Goal: Task Accomplishment & Management: Use online tool/utility

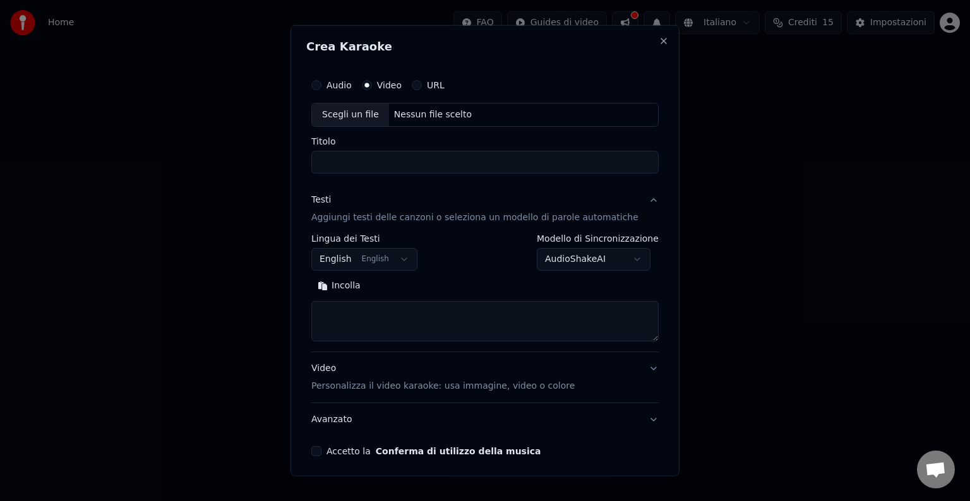
click at [367, 107] on div "Scegli un file" at bounding box center [350, 115] width 77 height 23
type input "**********"
click at [380, 263] on body "**********" at bounding box center [485, 134] width 970 height 268
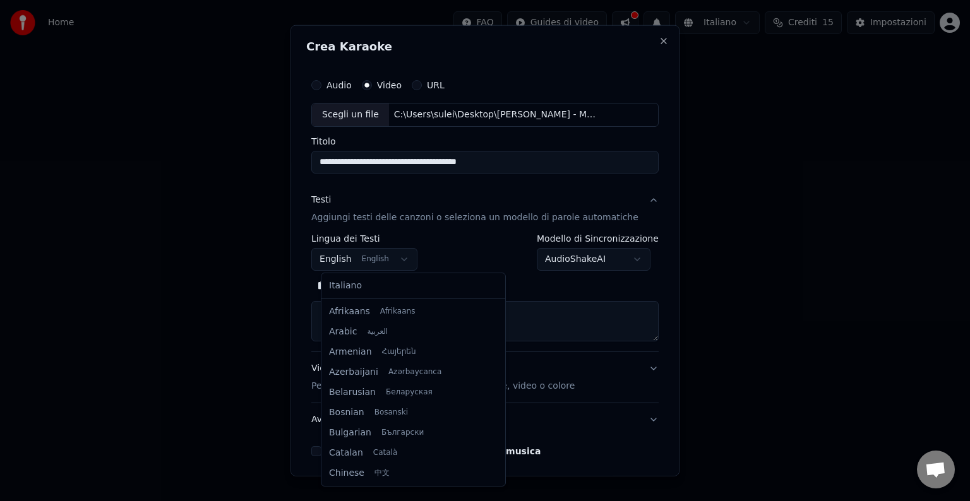
scroll to position [101, 0]
select select "**"
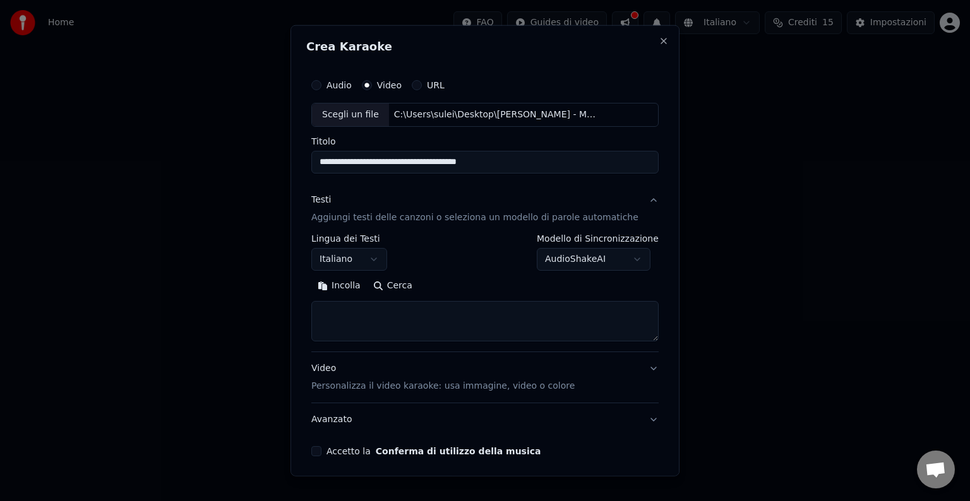
click at [454, 328] on textarea at bounding box center [484, 321] width 347 height 40
click at [341, 285] on button "Incolla" at bounding box center [339, 286] width 56 height 20
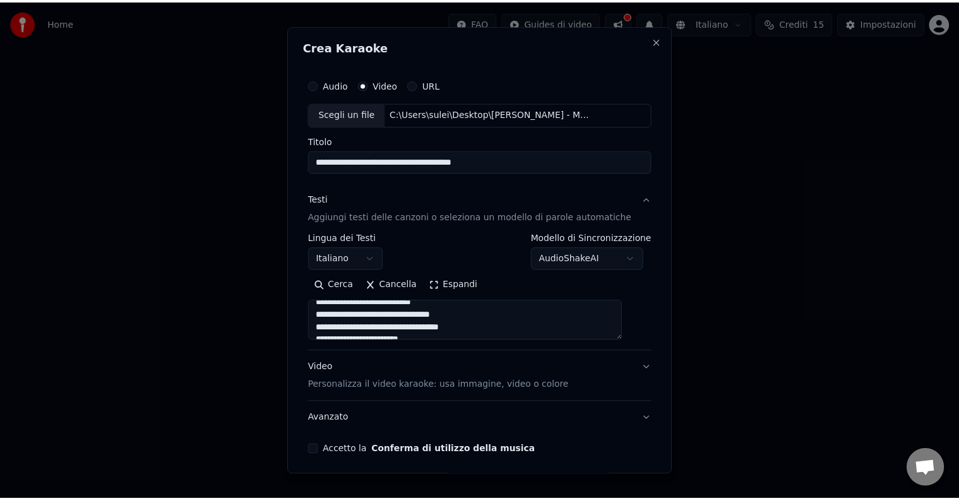
scroll to position [664, 0]
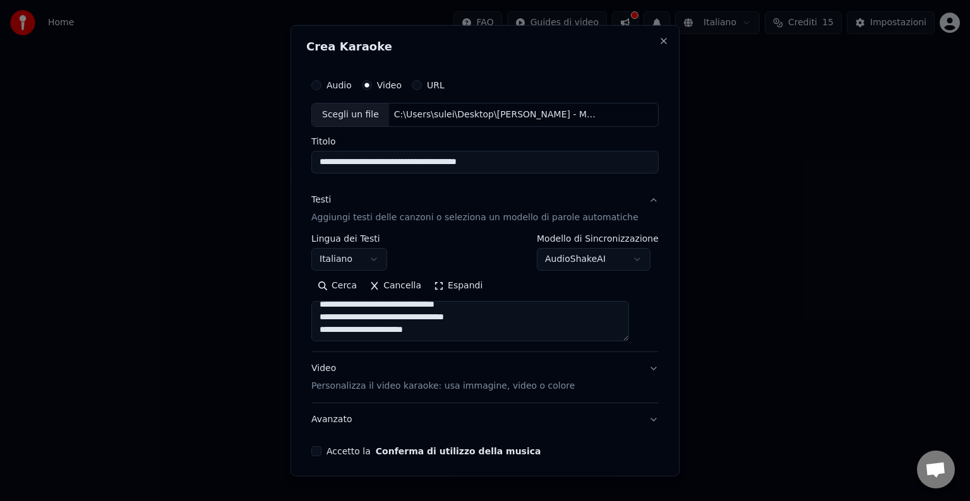
click at [495, 376] on div "Video Personalizza il video karaoke: usa immagine, video o colore" at bounding box center [442, 377] width 263 height 30
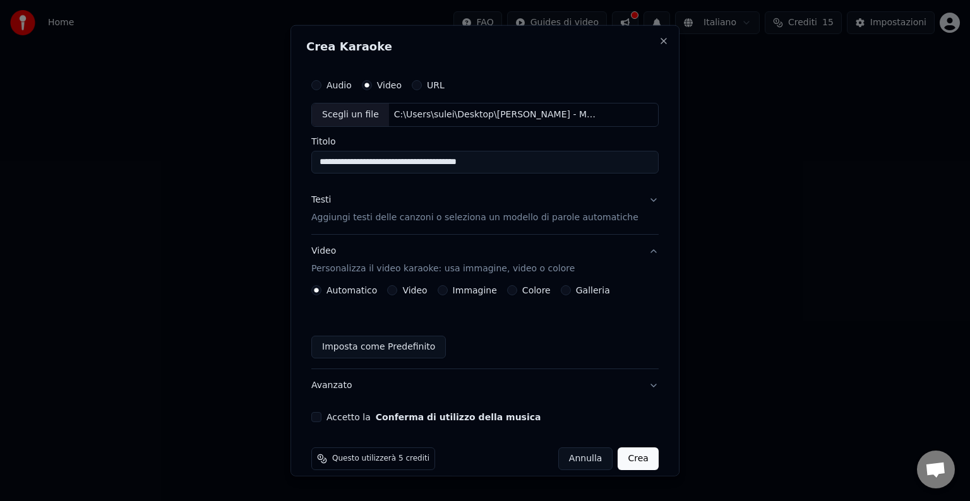
click at [331, 422] on div "**********" at bounding box center [484, 248] width 357 height 360
click at [321, 418] on button "Accetto la Conferma di utilizzo della musica" at bounding box center [316, 417] width 10 height 10
click at [627, 454] on button "Crea" at bounding box center [638, 459] width 40 height 23
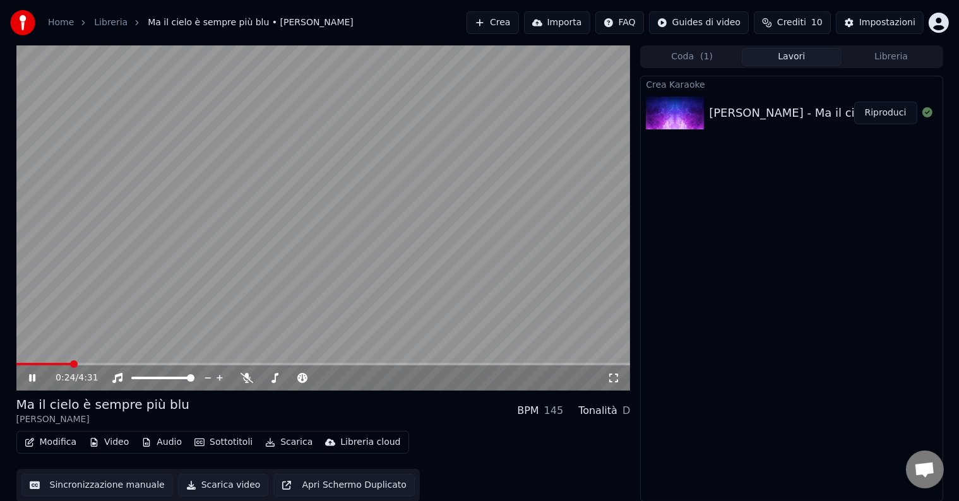
click at [45, 437] on button "Modifica" at bounding box center [51, 443] width 62 height 18
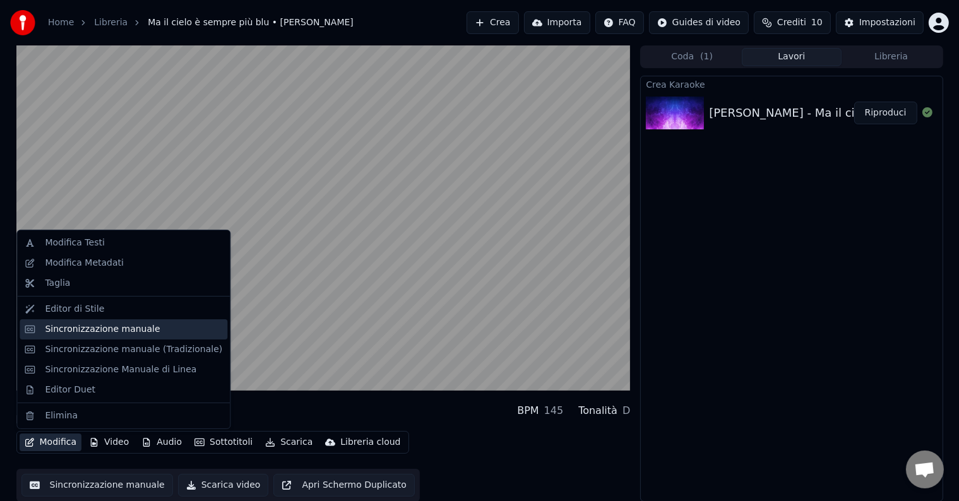
click at [124, 329] on div "Sincronizzazione manuale" at bounding box center [102, 329] width 115 height 13
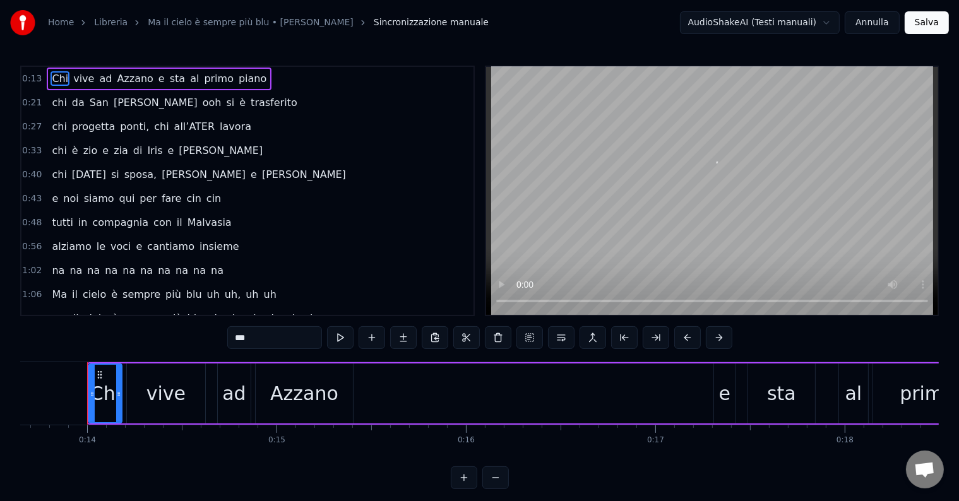
scroll to position [0, 2587]
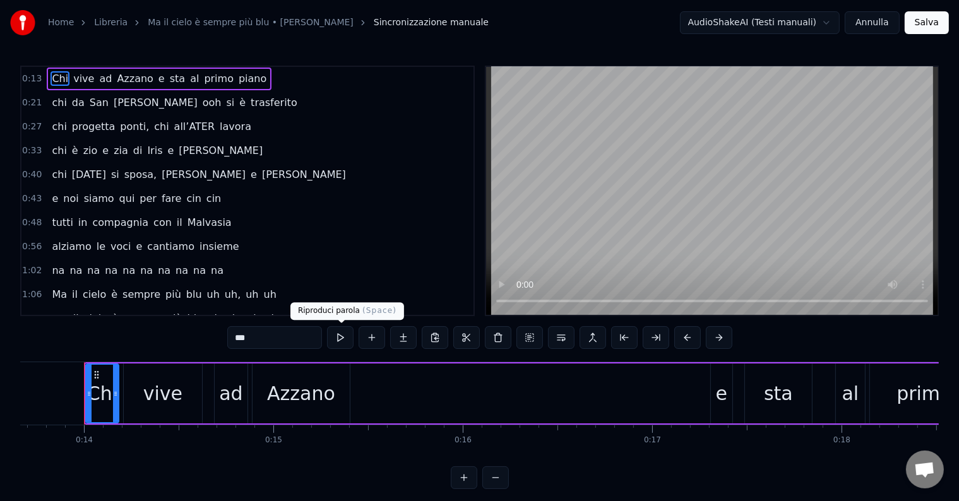
click at [342, 336] on button at bounding box center [340, 337] width 27 height 23
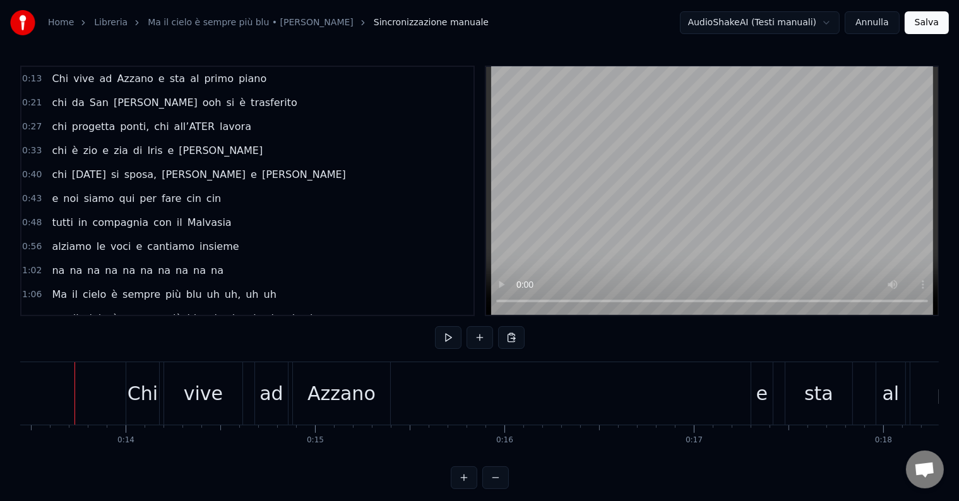
scroll to position [0, 2536]
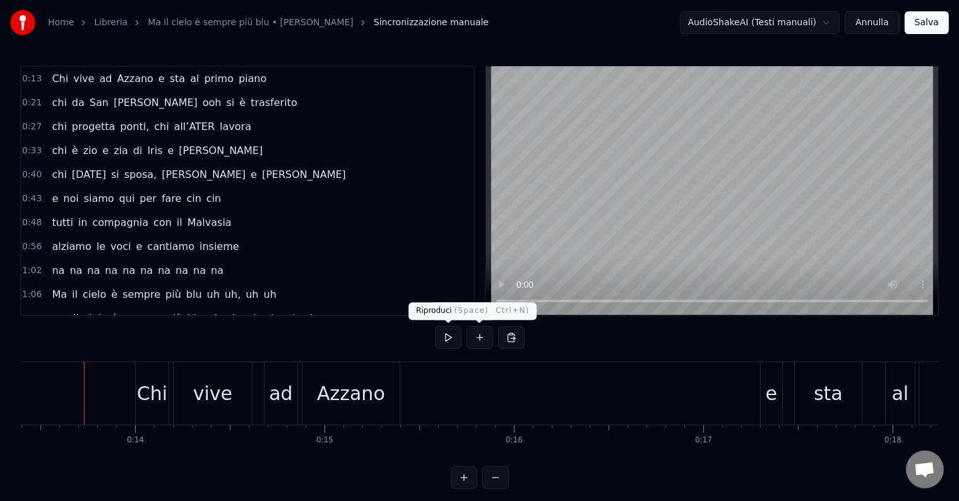
click at [442, 341] on button at bounding box center [448, 337] width 27 height 23
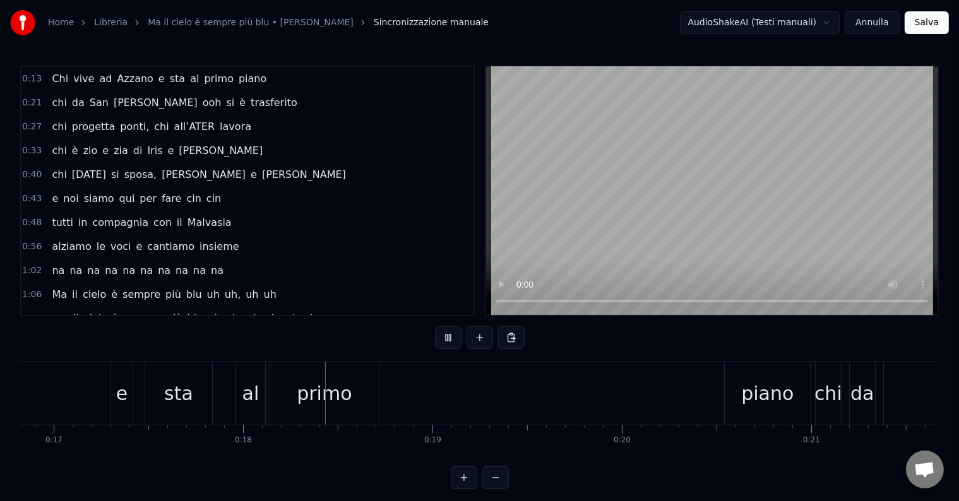
scroll to position [0, 3330]
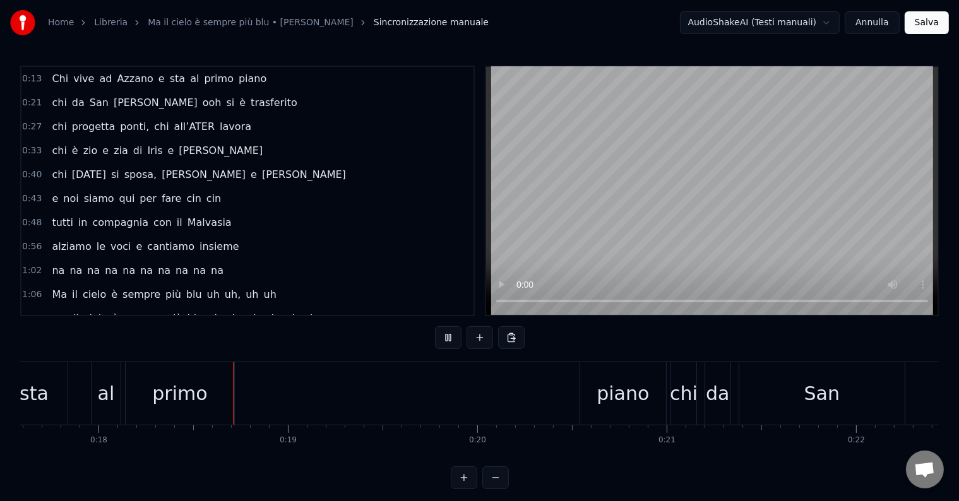
click at [442, 341] on button at bounding box center [448, 337] width 27 height 23
drag, startPoint x: 622, startPoint y: 398, endPoint x: 676, endPoint y: 423, distance: 59.6
click at [322, 379] on div "Chi vive ad [GEOGRAPHIC_DATA] e sta al primo piano" at bounding box center [5, 393] width 1328 height 62
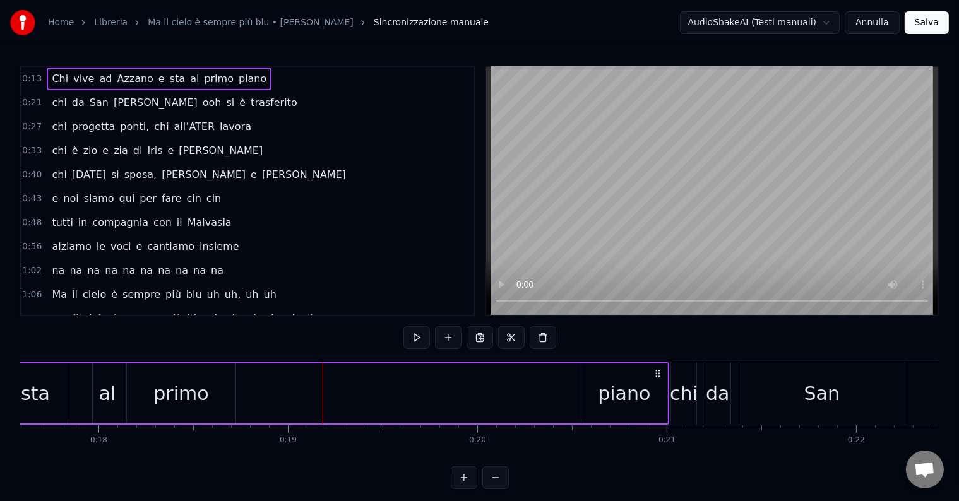
drag, startPoint x: 630, startPoint y: 384, endPoint x: 659, endPoint y: 395, distance: 31.0
click at [472, 369] on div "Chi vive ad [GEOGRAPHIC_DATA] e sta al primo piano" at bounding box center [5, 393] width 1328 height 62
drag, startPoint x: 655, startPoint y: 374, endPoint x: 659, endPoint y: 383, distance: 9.6
click at [659, 383] on div "Chi vive ad [GEOGRAPHIC_DATA] e sta al primo piano" at bounding box center [9, 393] width 1328 height 62
click at [828, 32] on body "Home Libreria Ma il cielo è sempre più blu • [PERSON_NAME] manuale AudioShakeAI…" at bounding box center [479, 244] width 959 height 489
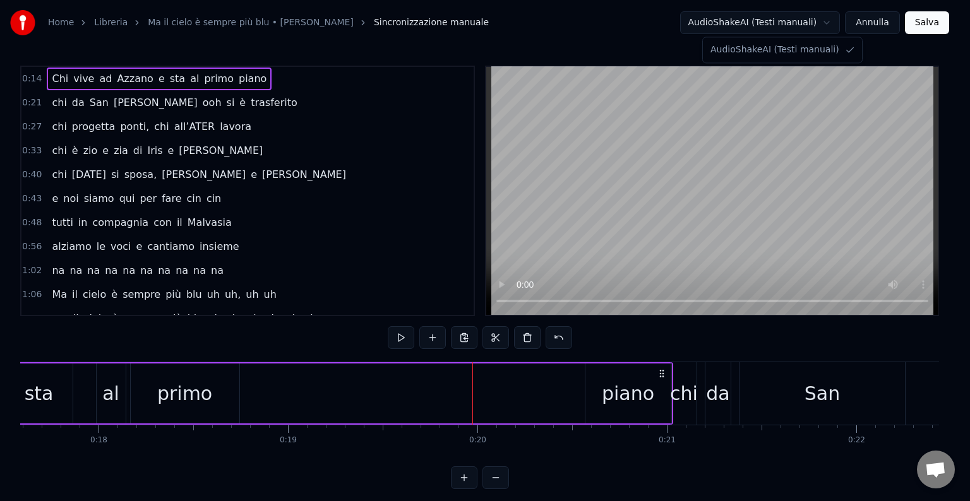
click at [828, 16] on html "Home Libreria Ma il cielo è sempre più blu • [PERSON_NAME] manuale AudioShakeAI…" at bounding box center [485, 254] width 970 height 509
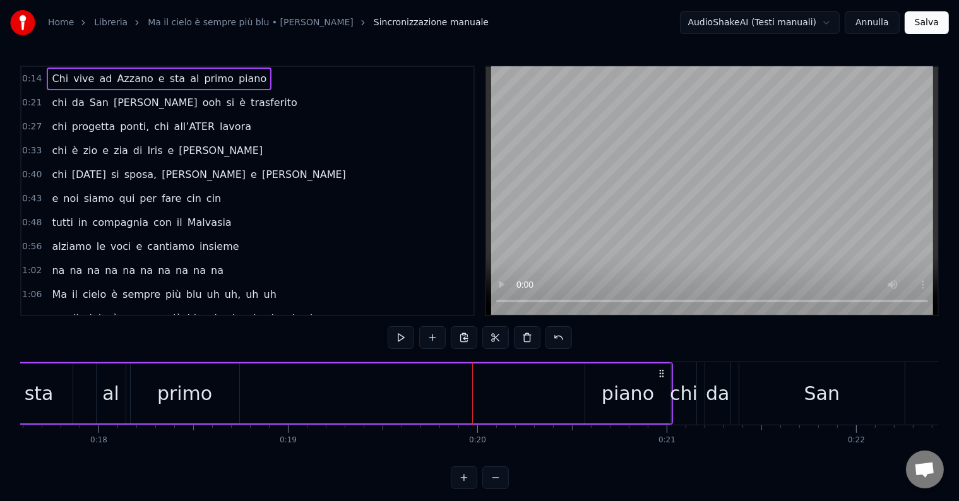
click at [626, 394] on div "piano" at bounding box center [628, 393] width 52 height 28
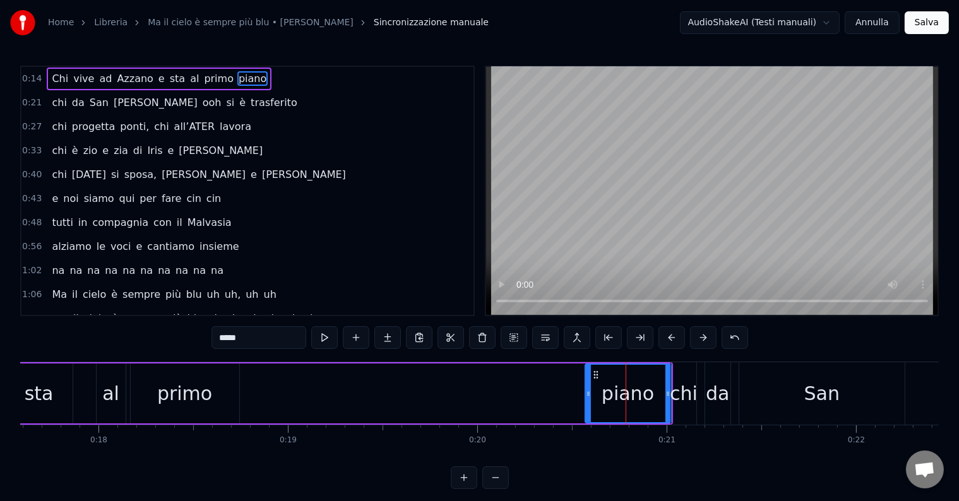
click at [667, 386] on div at bounding box center [667, 393] width 5 height 57
drag, startPoint x: 637, startPoint y: 398, endPoint x: 608, endPoint y: 396, distance: 28.4
click at [608, 396] on div "piano" at bounding box center [628, 393] width 52 height 28
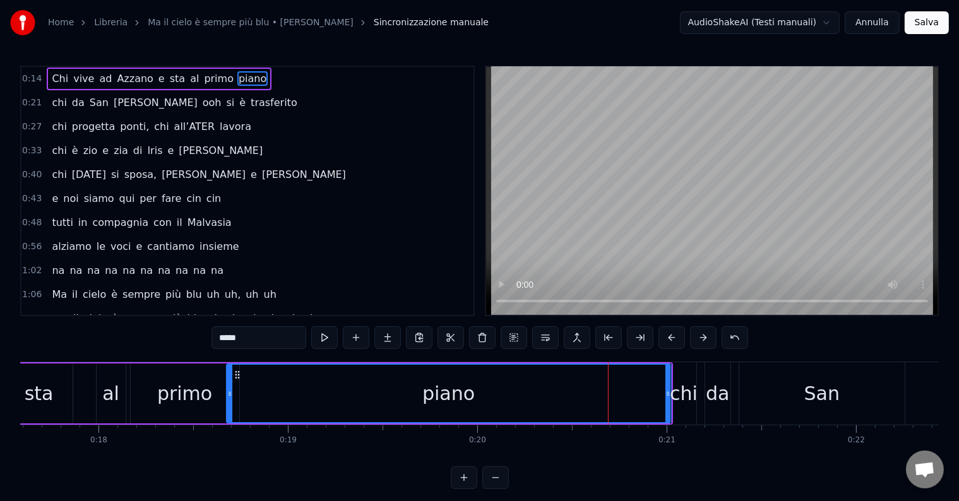
drag, startPoint x: 588, startPoint y: 396, endPoint x: 235, endPoint y: 395, distance: 352.2
click at [229, 396] on icon at bounding box center [229, 394] width 5 height 10
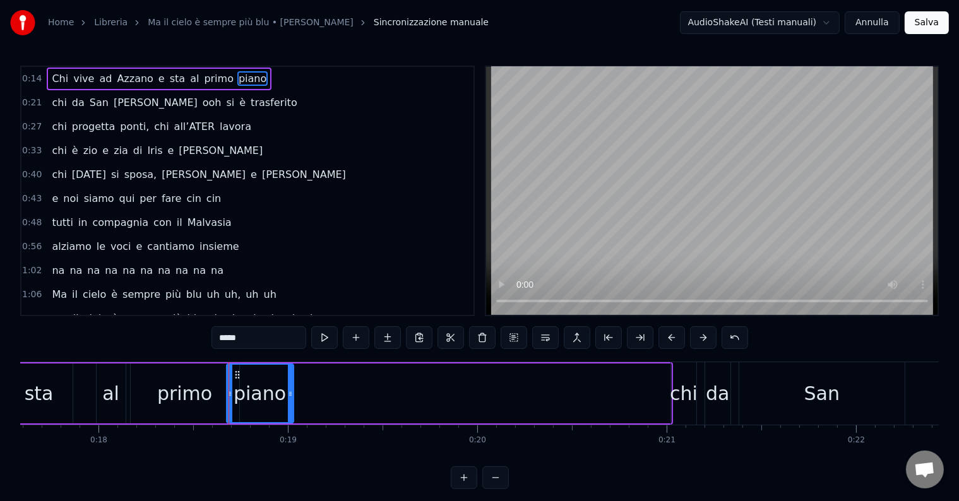
drag, startPoint x: 668, startPoint y: 395, endPoint x: 291, endPoint y: 408, distance: 377.7
click at [291, 410] on div at bounding box center [290, 393] width 5 height 57
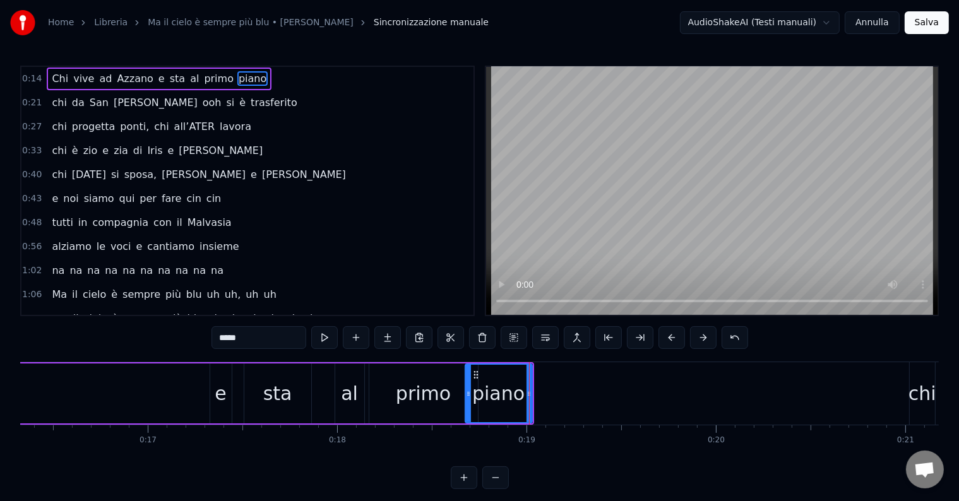
scroll to position [0, 3005]
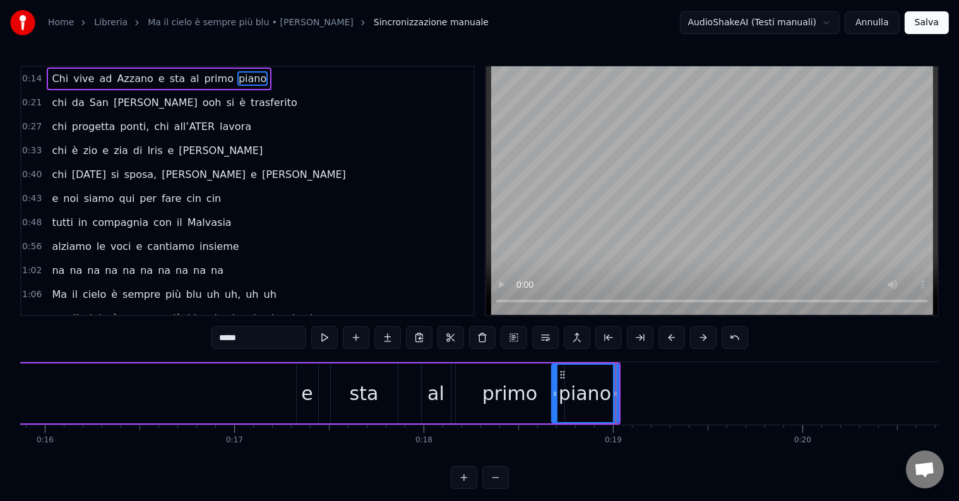
drag, startPoint x: 437, startPoint y: 393, endPoint x: 427, endPoint y: 394, distance: 9.6
click at [427, 394] on div "al" at bounding box center [435, 393] width 17 height 28
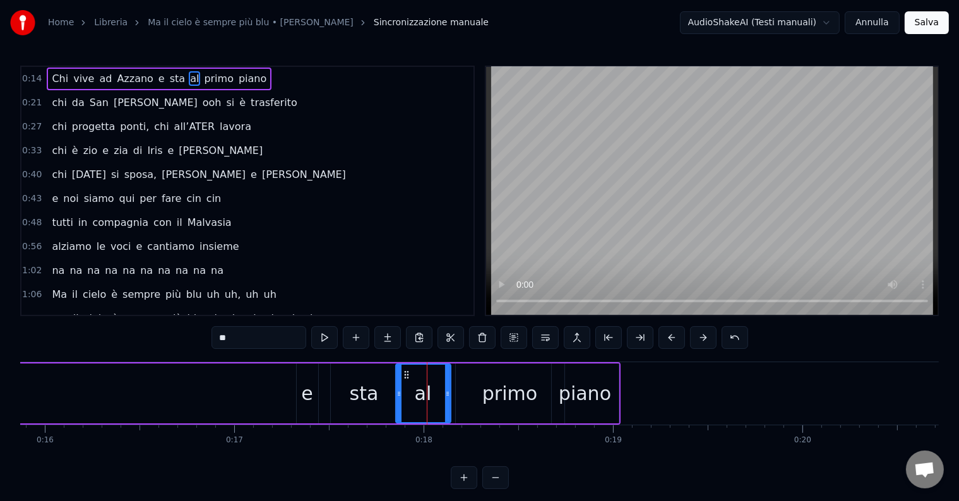
drag, startPoint x: 422, startPoint y: 391, endPoint x: 396, endPoint y: 388, distance: 26.1
click at [396, 389] on icon at bounding box center [398, 394] width 5 height 10
drag, startPoint x: 447, startPoint y: 395, endPoint x: 414, endPoint y: 400, distance: 33.3
click at [414, 400] on div at bounding box center [414, 393] width 5 height 57
drag, startPoint x: 397, startPoint y: 392, endPoint x: 384, endPoint y: 394, distance: 13.4
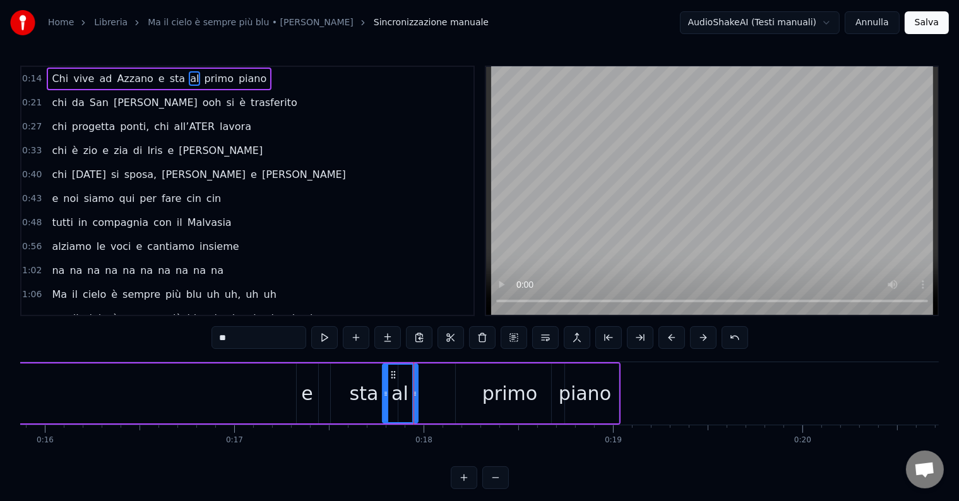
click at [384, 394] on icon at bounding box center [385, 394] width 5 height 10
drag, startPoint x: 487, startPoint y: 392, endPoint x: 481, endPoint y: 395, distance: 6.8
click at [487, 393] on div "primo" at bounding box center [509, 393] width 55 height 28
type input "*****"
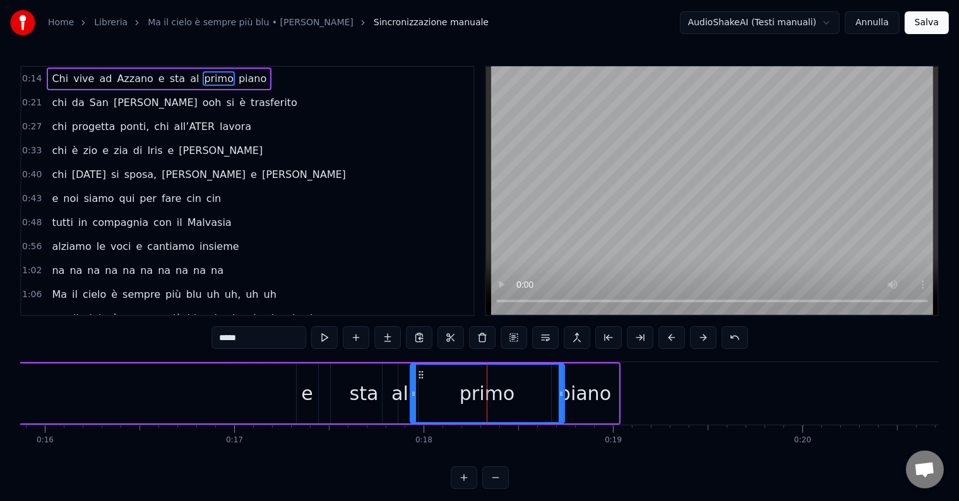
drag, startPoint x: 457, startPoint y: 394, endPoint x: 413, endPoint y: 392, distance: 44.2
click at [413, 392] on icon at bounding box center [413, 394] width 5 height 10
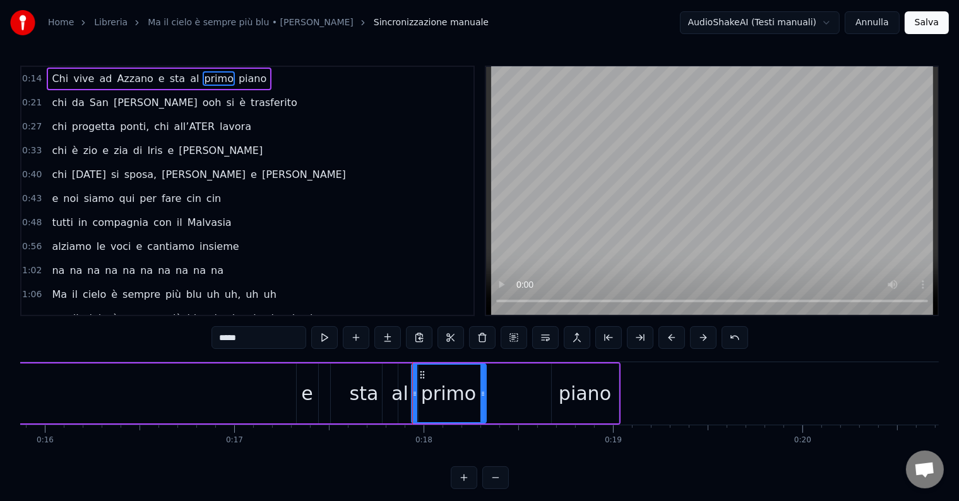
drag, startPoint x: 561, startPoint y: 393, endPoint x: 482, endPoint y: 396, distance: 78.4
click at [482, 396] on icon at bounding box center [482, 394] width 5 height 10
click at [548, 396] on div "Chi vive ad [GEOGRAPHIC_DATA] e sta al primo piano" at bounding box center [145, 393] width 951 height 62
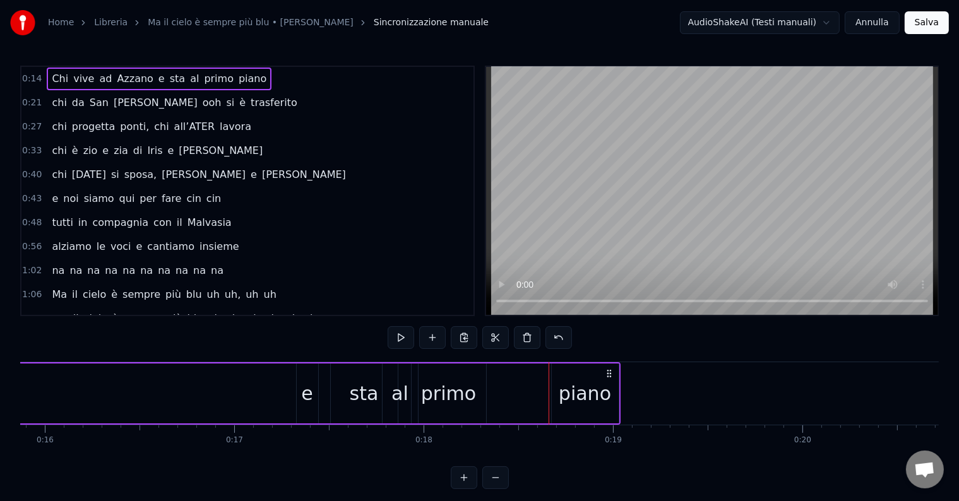
click at [576, 388] on div "piano" at bounding box center [585, 393] width 52 height 28
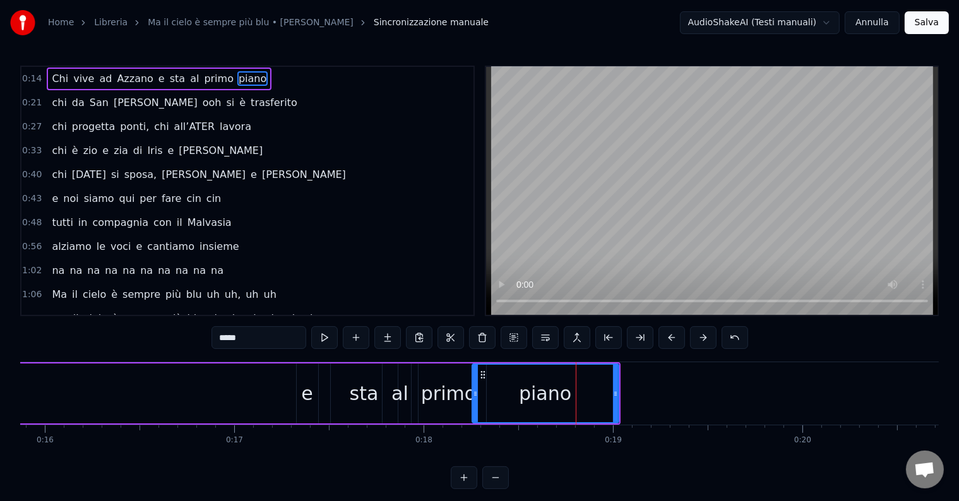
drag, startPoint x: 554, startPoint y: 391, endPoint x: 473, endPoint y: 389, distance: 80.8
click at [473, 389] on icon at bounding box center [475, 394] width 5 height 10
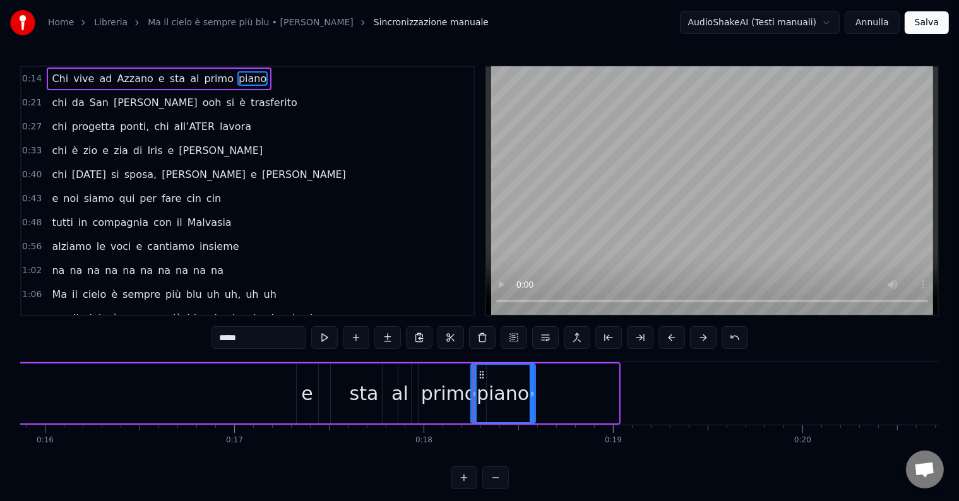
drag, startPoint x: 611, startPoint y: 390, endPoint x: 530, endPoint y: 396, distance: 81.0
click at [530, 396] on div at bounding box center [532, 393] width 5 height 57
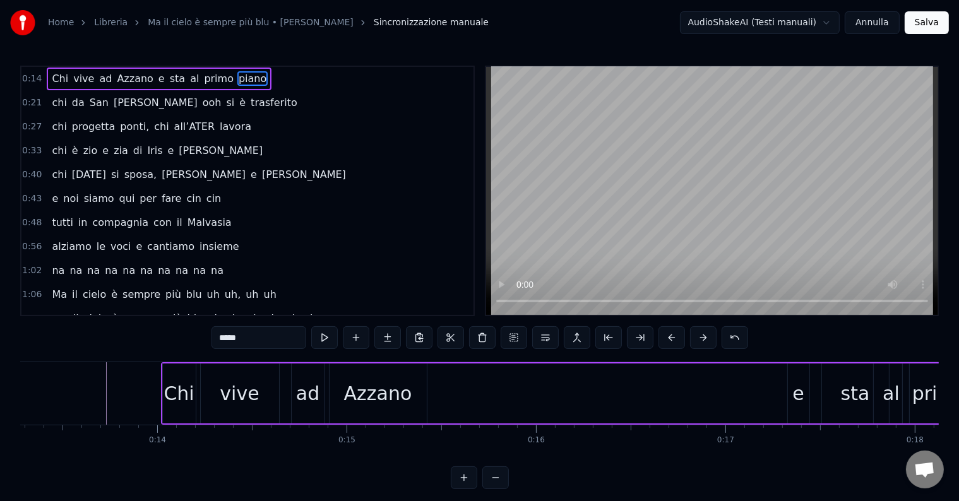
scroll to position [0, 2254]
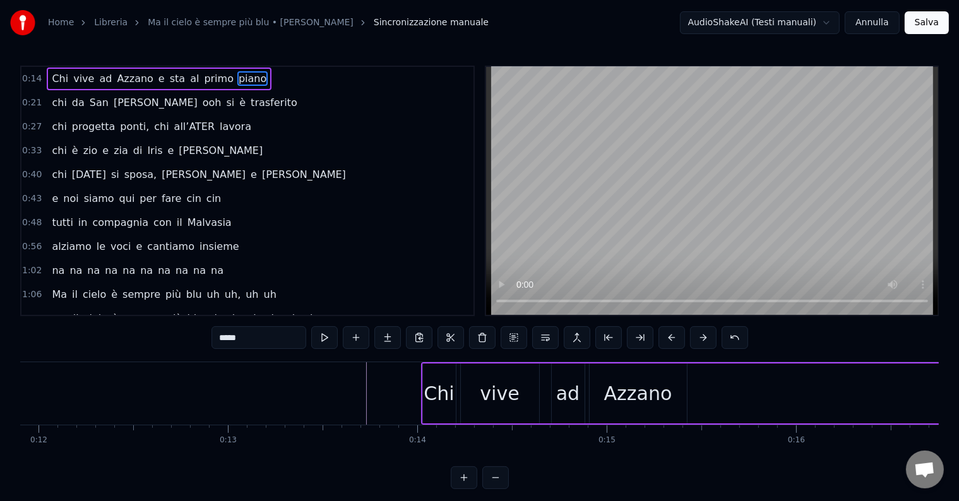
click at [92, 361] on div "0:14 Chi vive ad [GEOGRAPHIC_DATA] e sta al primo piano 0:21 chi da San [PERSON…" at bounding box center [479, 278] width 918 height 424
click at [197, 345] on div "0:14 Chi vive ad [GEOGRAPHIC_DATA] e sta al primo piano 0:21 chi da San [PERSON…" at bounding box center [479, 278] width 918 height 424
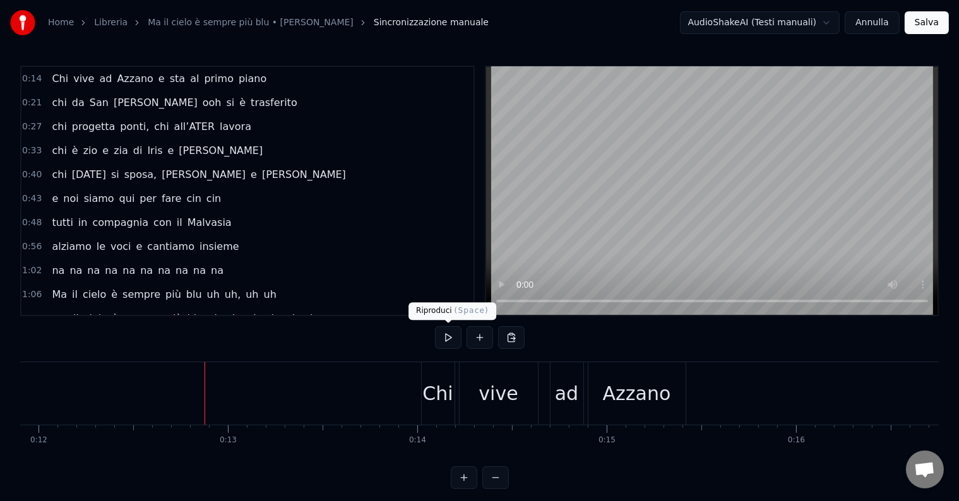
click at [449, 329] on button at bounding box center [448, 337] width 27 height 23
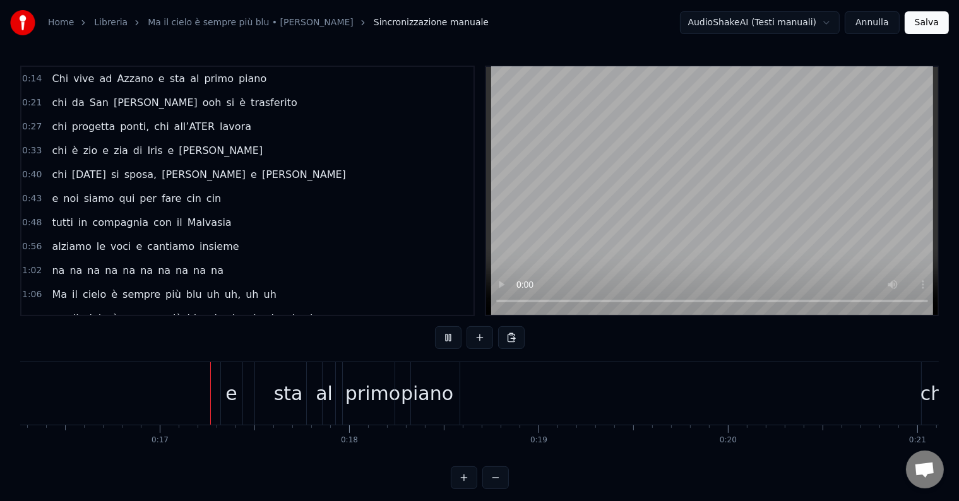
scroll to position [0, 3080]
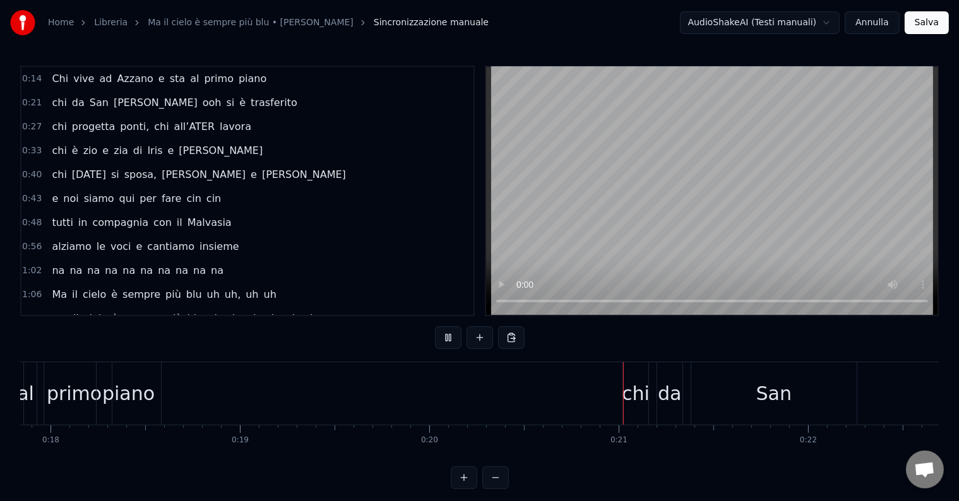
click at [447, 338] on button at bounding box center [448, 337] width 27 height 23
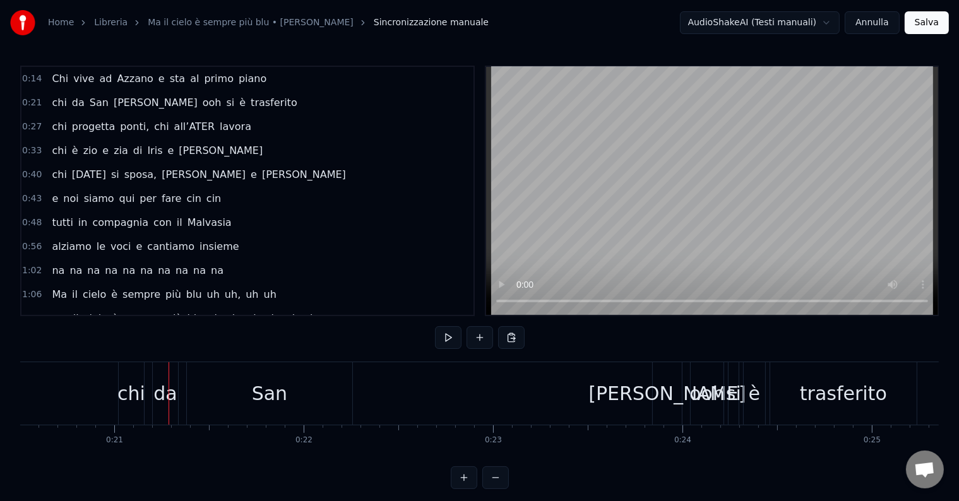
scroll to position [0, 3887]
click at [135, 388] on div "chi" at bounding box center [127, 393] width 28 height 28
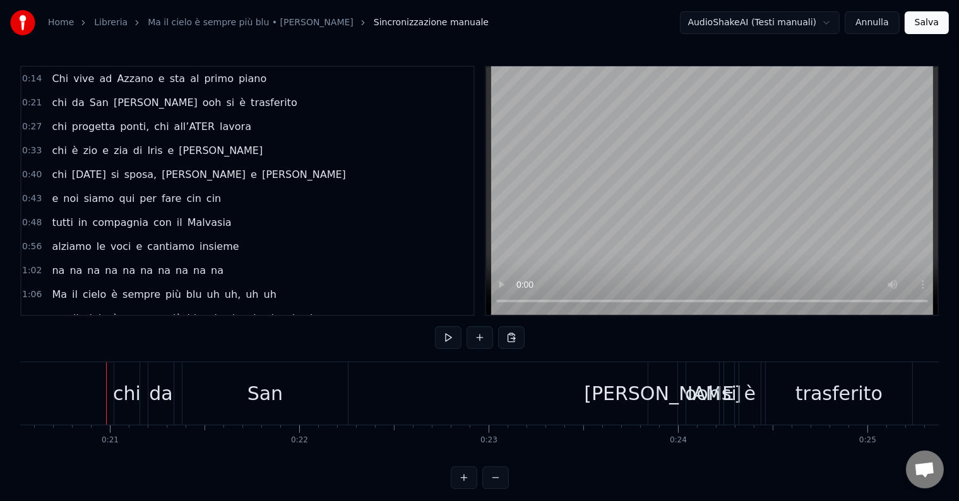
click at [131, 398] on div "chi" at bounding box center [127, 393] width 28 height 28
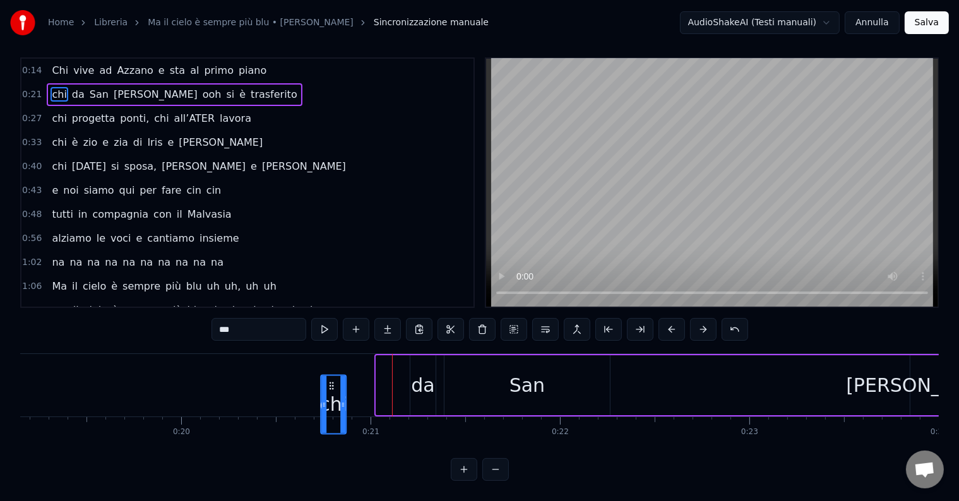
scroll to position [19, 0]
drag, startPoint x: 124, startPoint y: 374, endPoint x: 306, endPoint y: 363, distance: 182.1
click at [306, 363] on div "chi" at bounding box center [305, 385] width 24 height 57
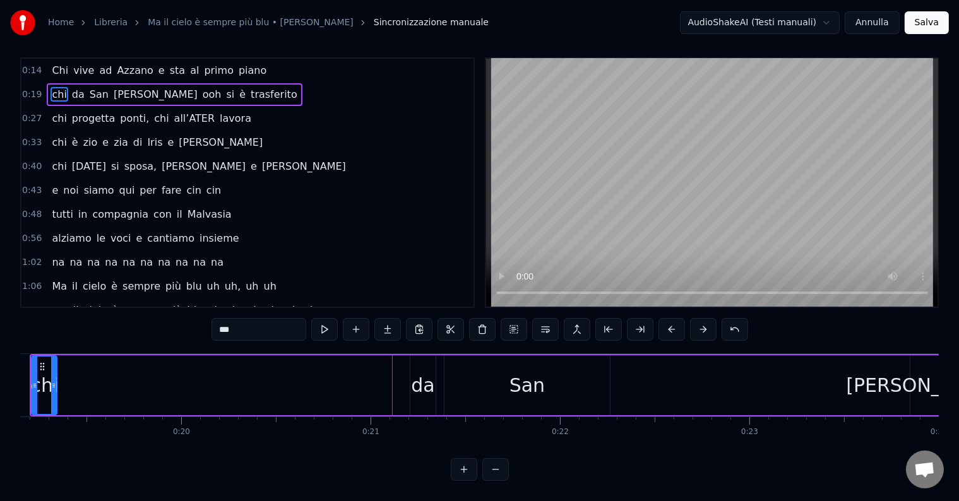
drag, startPoint x: 42, startPoint y: 348, endPoint x: 350, endPoint y: 341, distance: 308.1
click at [357, 333] on div "0:14 Chi vive ad [GEOGRAPHIC_DATA] e sta al primo piano 0:19 chi da San [PERSON…" at bounding box center [479, 269] width 918 height 424
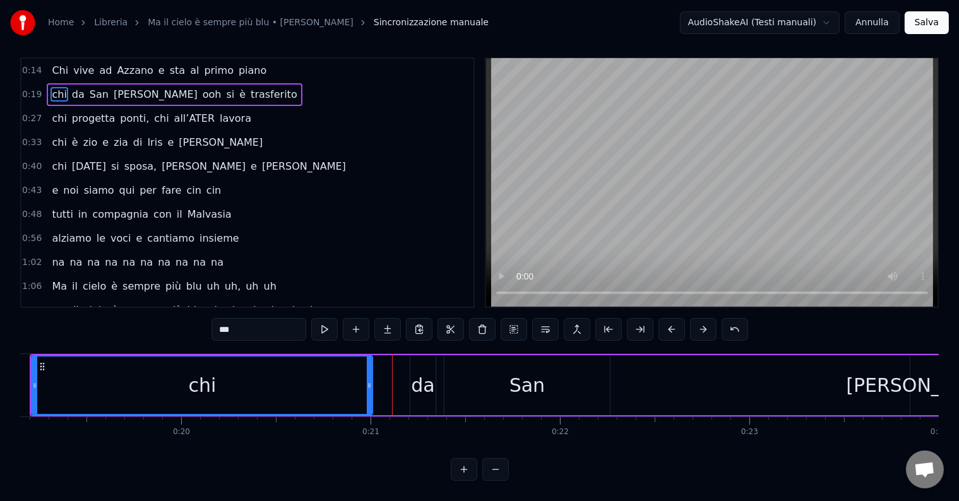
drag, startPoint x: 55, startPoint y: 376, endPoint x: 372, endPoint y: 378, distance: 316.9
click at [372, 381] on icon at bounding box center [369, 386] width 5 height 10
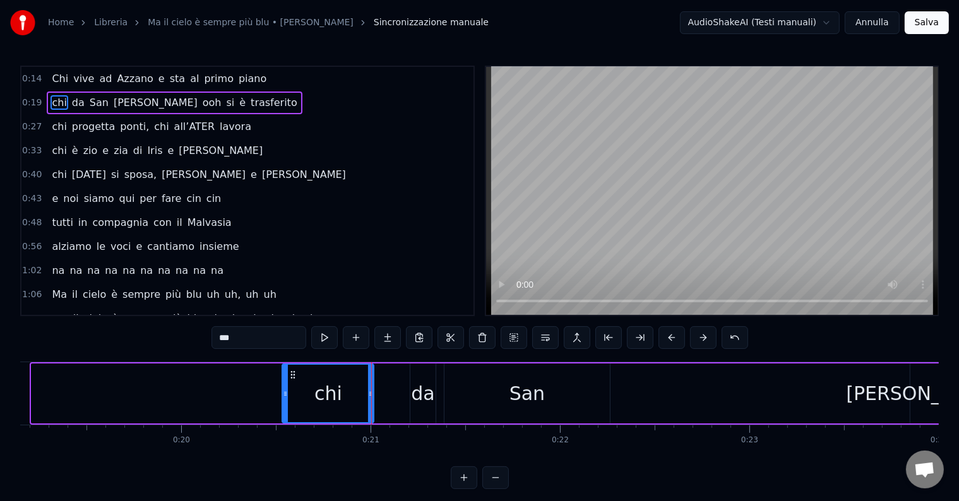
drag, startPoint x: 33, startPoint y: 396, endPoint x: 284, endPoint y: 386, distance: 250.8
click at [284, 386] on div at bounding box center [285, 393] width 5 height 57
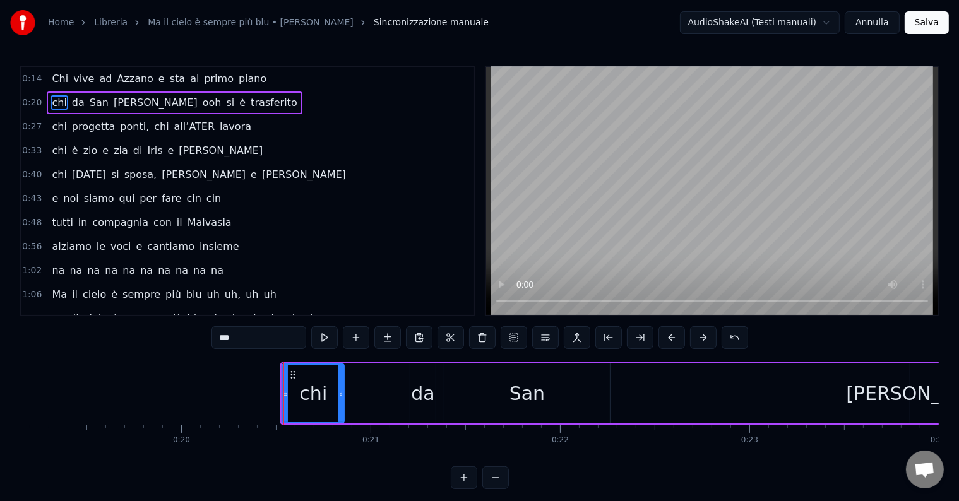
drag, startPoint x: 369, startPoint y: 396, endPoint x: 341, endPoint y: 401, distance: 27.6
click at [341, 401] on div at bounding box center [340, 393] width 5 height 57
click at [410, 392] on div "da" at bounding box center [422, 394] width 25 height 60
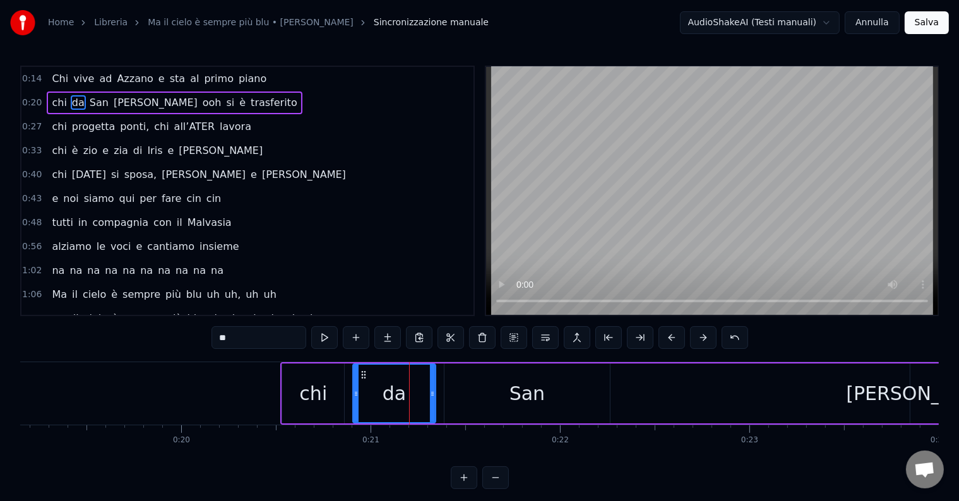
drag, startPoint x: 412, startPoint y: 389, endPoint x: 367, endPoint y: 391, distance: 44.2
click at [355, 395] on icon at bounding box center [355, 394] width 5 height 10
drag, startPoint x: 432, startPoint y: 390, endPoint x: 412, endPoint y: 395, distance: 20.7
click at [412, 395] on icon at bounding box center [412, 394] width 5 height 10
click at [530, 389] on div "San" at bounding box center [526, 393] width 35 height 28
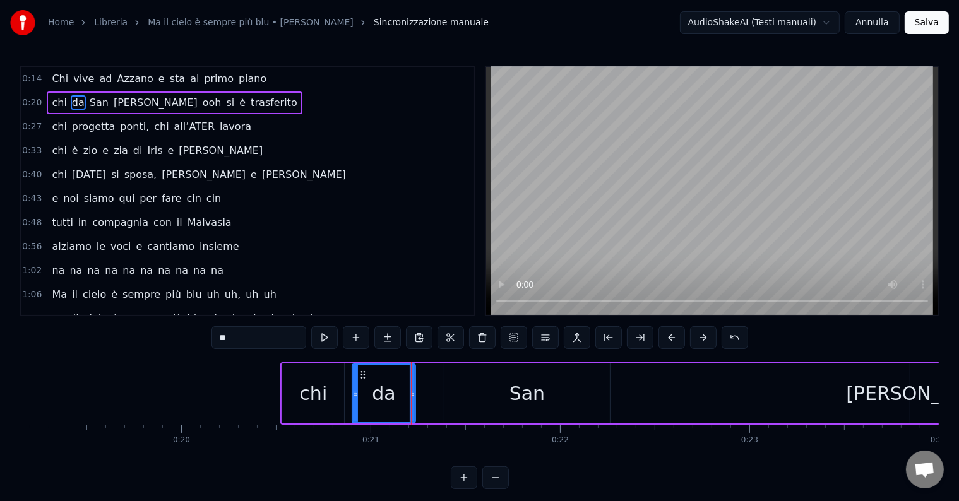
type input "***"
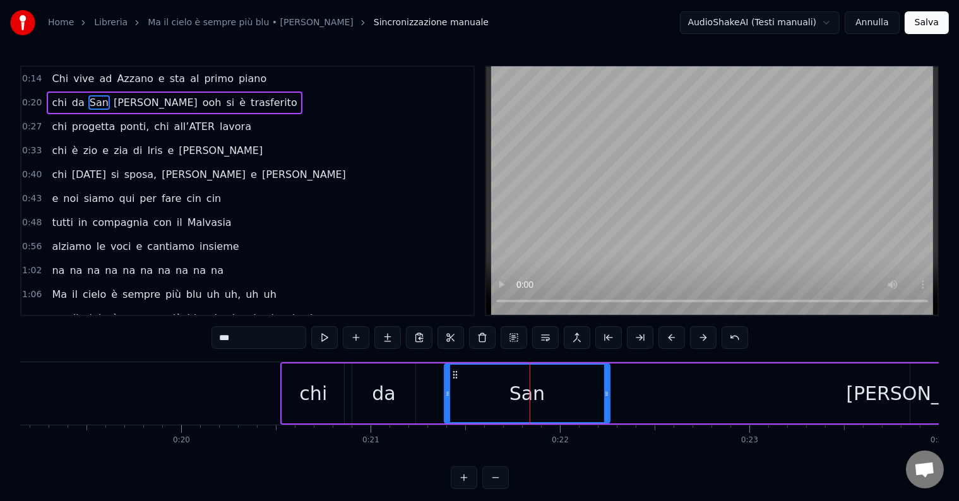
click at [236, 361] on div "0:14 Chi vive ad [GEOGRAPHIC_DATA] e sta al primo piano 0:20 chi da San [PERSON…" at bounding box center [479, 278] width 918 height 424
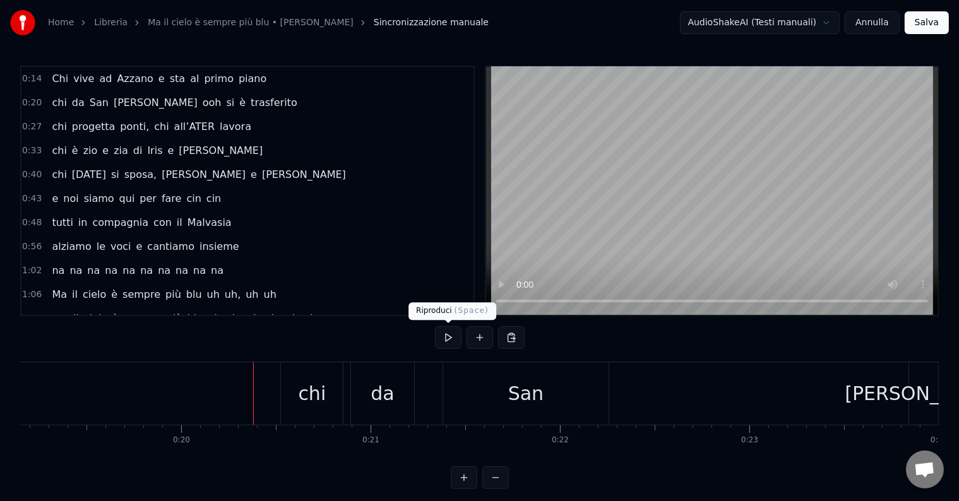
click at [441, 340] on button at bounding box center [448, 337] width 27 height 23
click at [442, 339] on button at bounding box center [448, 337] width 27 height 23
click at [925, 393] on div "[PERSON_NAME]" at bounding box center [923, 393] width 157 height 28
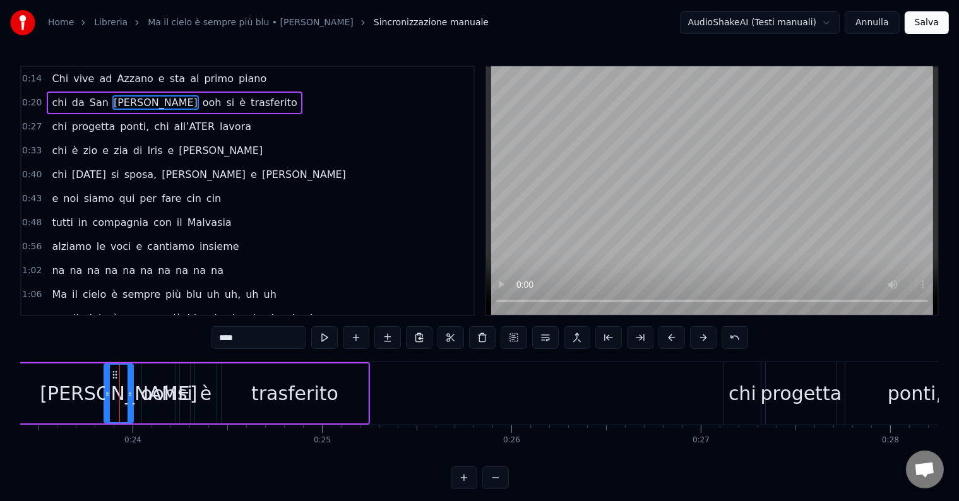
scroll to position [0, 4468]
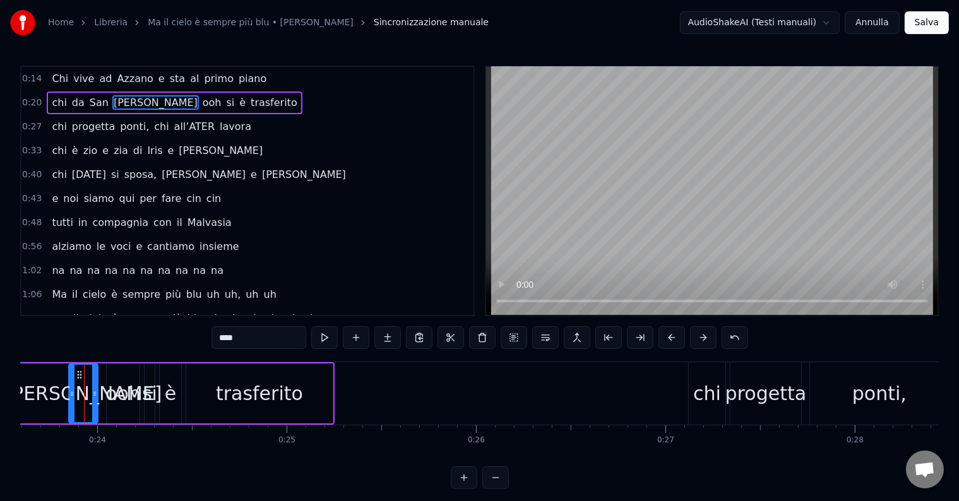
click at [502, 487] on button at bounding box center [495, 477] width 27 height 23
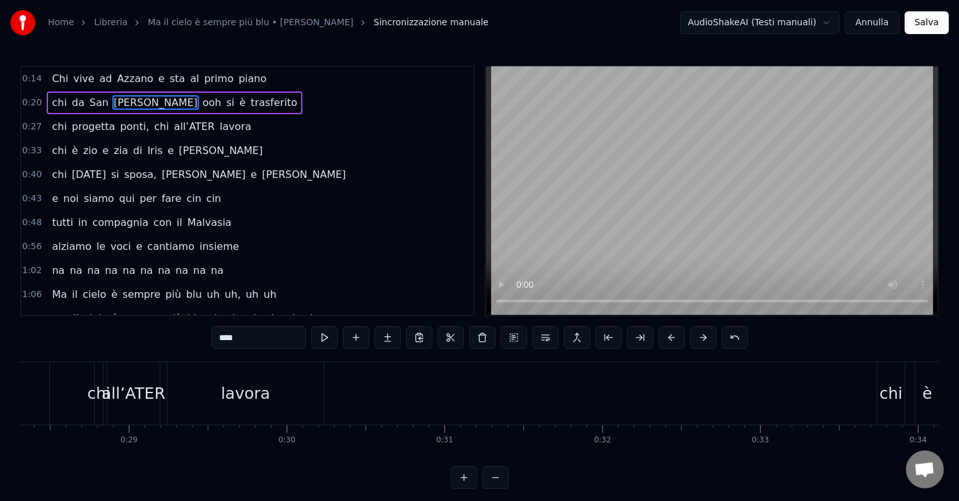
click at [502, 486] on button at bounding box center [495, 477] width 27 height 23
click at [502, 485] on button at bounding box center [495, 477] width 27 height 23
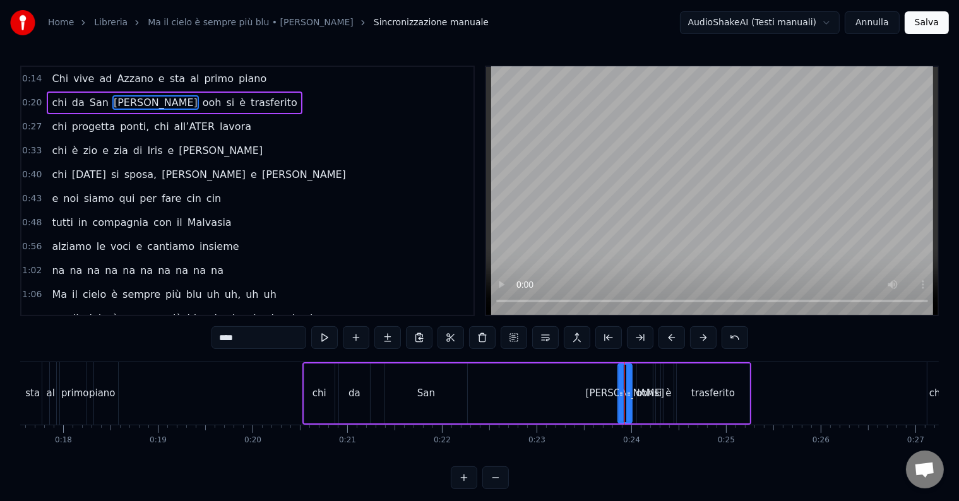
scroll to position [0, 1820]
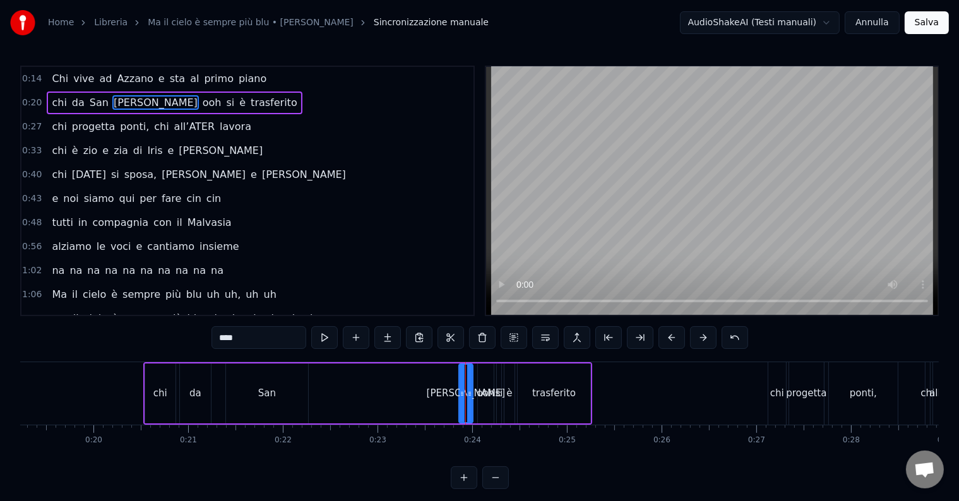
click at [284, 391] on div "San" at bounding box center [267, 394] width 82 height 60
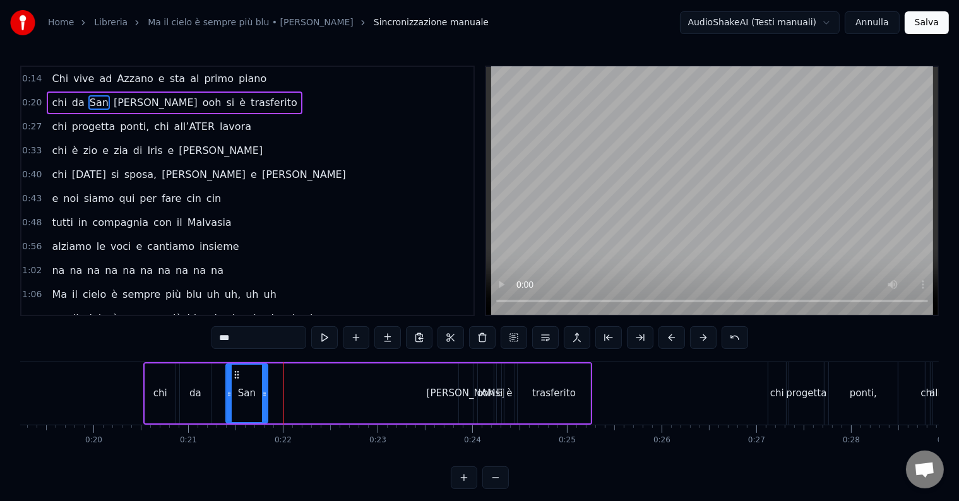
drag, startPoint x: 305, startPoint y: 396, endPoint x: 264, endPoint y: 400, distance: 40.5
click at [264, 400] on div at bounding box center [264, 393] width 5 height 57
click at [468, 398] on div "[PERSON_NAME]" at bounding box center [466, 393] width 79 height 15
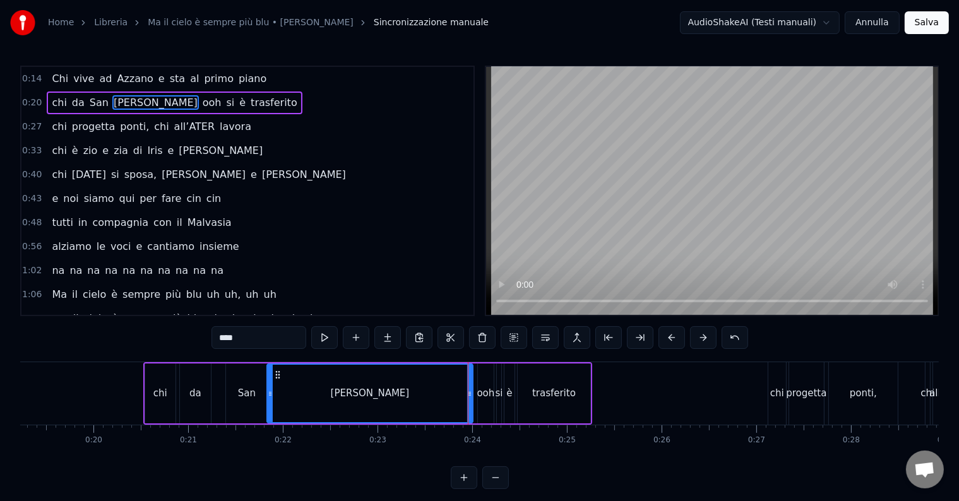
drag, startPoint x: 460, startPoint y: 395, endPoint x: 268, endPoint y: 386, distance: 192.1
click at [268, 386] on div at bounding box center [270, 393] width 5 height 57
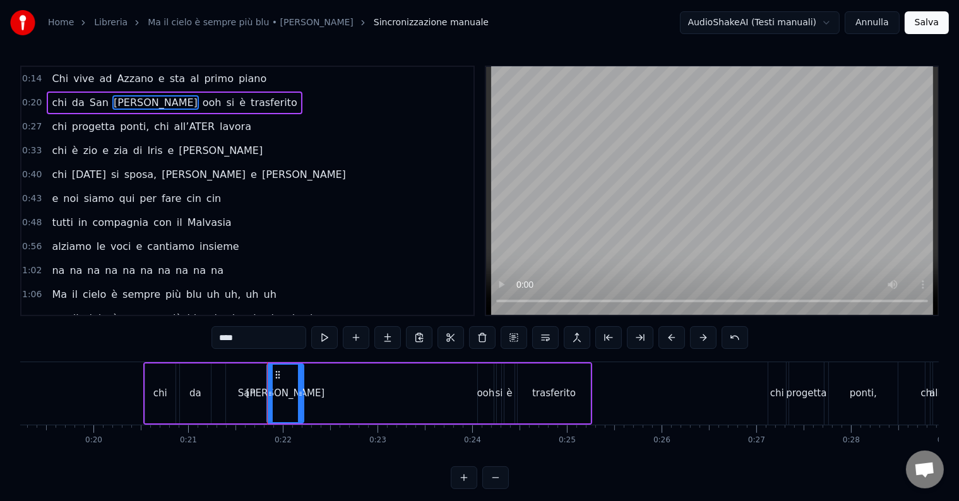
drag, startPoint x: 470, startPoint y: 397, endPoint x: 300, endPoint y: 390, distance: 169.3
click at [300, 390] on icon at bounding box center [300, 394] width 5 height 10
click at [482, 394] on div "ooh" at bounding box center [486, 393] width 18 height 15
type input "***"
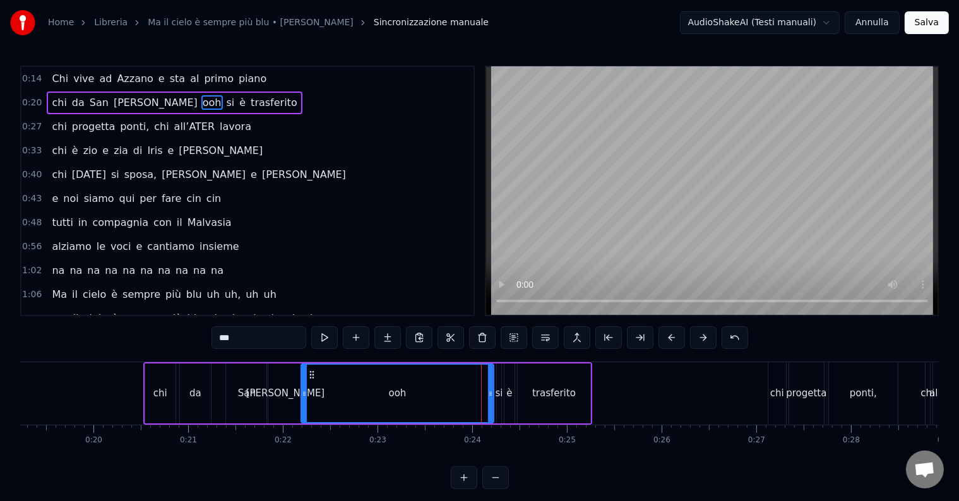
drag, startPoint x: 476, startPoint y: 391, endPoint x: 300, endPoint y: 378, distance: 176.0
click at [302, 378] on div at bounding box center [304, 393] width 5 height 57
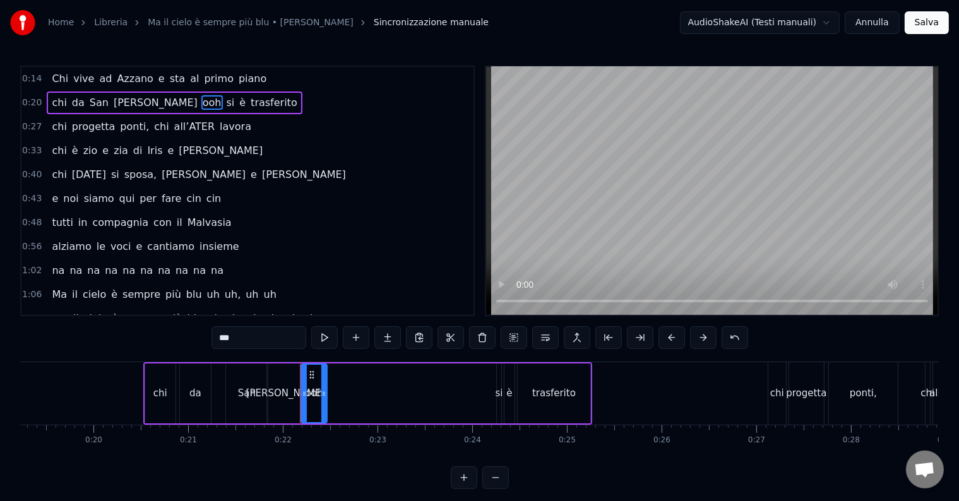
drag, startPoint x: 457, startPoint y: 399, endPoint x: 324, endPoint y: 388, distance: 133.0
click at [324, 388] on div at bounding box center [323, 393] width 5 height 57
click at [501, 396] on div "chi da San [PERSON_NAME] ooh si è trasferito" at bounding box center [367, 393] width 449 height 62
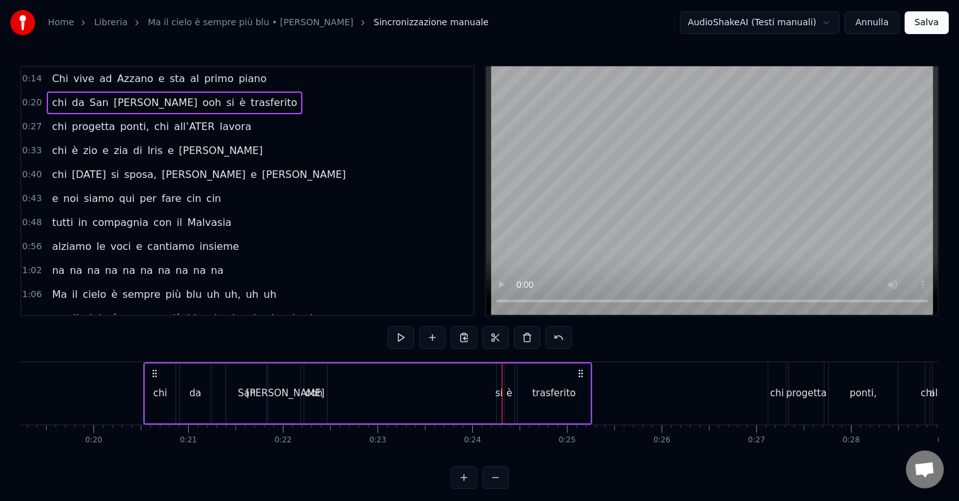
click at [498, 393] on div "si" at bounding box center [499, 393] width 8 height 15
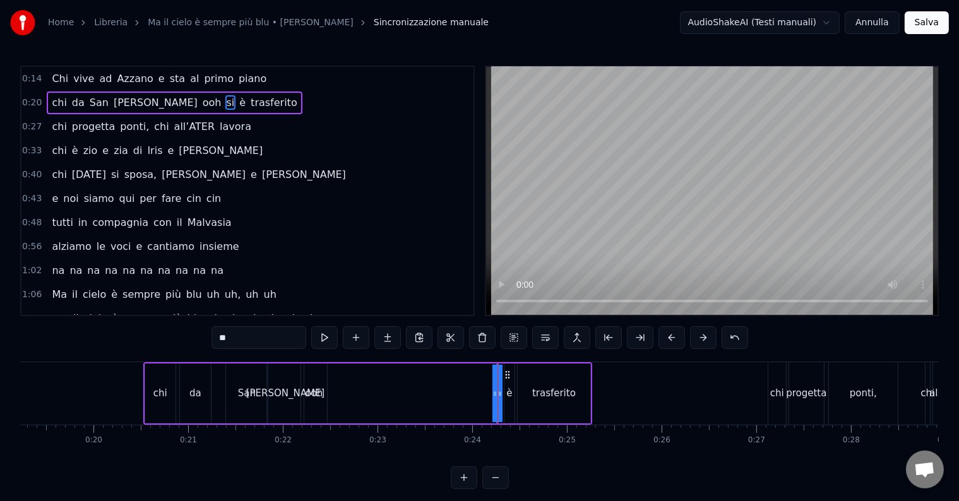
click at [345, 384] on div "chi da San [PERSON_NAME] ooh si è trasferito" at bounding box center [367, 393] width 449 height 62
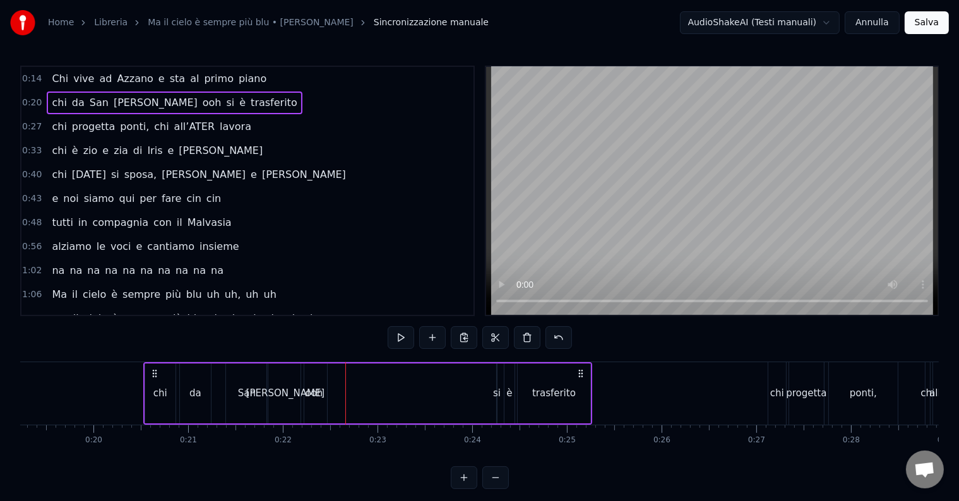
click at [498, 393] on div "si" at bounding box center [497, 393] width 8 height 15
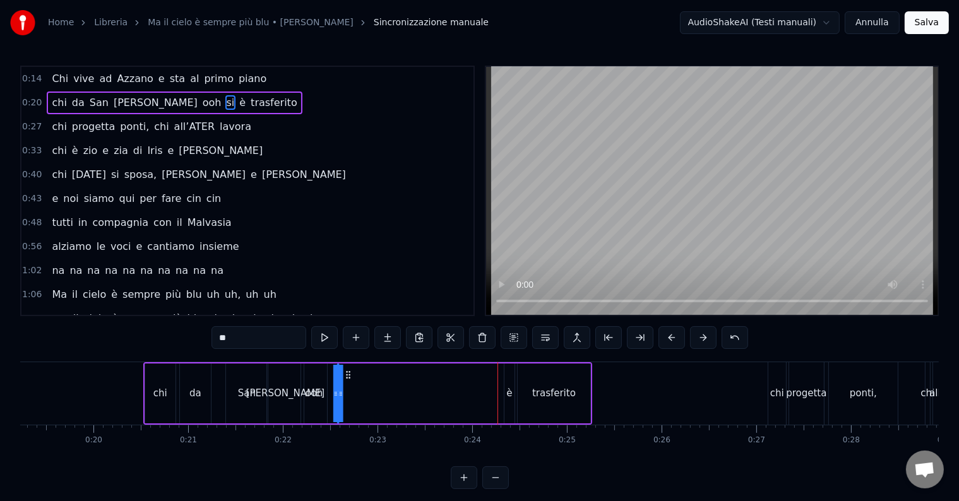
drag, startPoint x: 506, startPoint y: 374, endPoint x: 347, endPoint y: 381, distance: 159.2
click at [347, 381] on div "chi da San [PERSON_NAME] ooh si è trasferito" at bounding box center [367, 393] width 449 height 62
click at [509, 395] on div "è" at bounding box center [509, 393] width 6 height 15
drag, startPoint x: 515, startPoint y: 374, endPoint x: 363, endPoint y: 378, distance: 152.2
click at [363, 378] on icon at bounding box center [363, 375] width 10 height 10
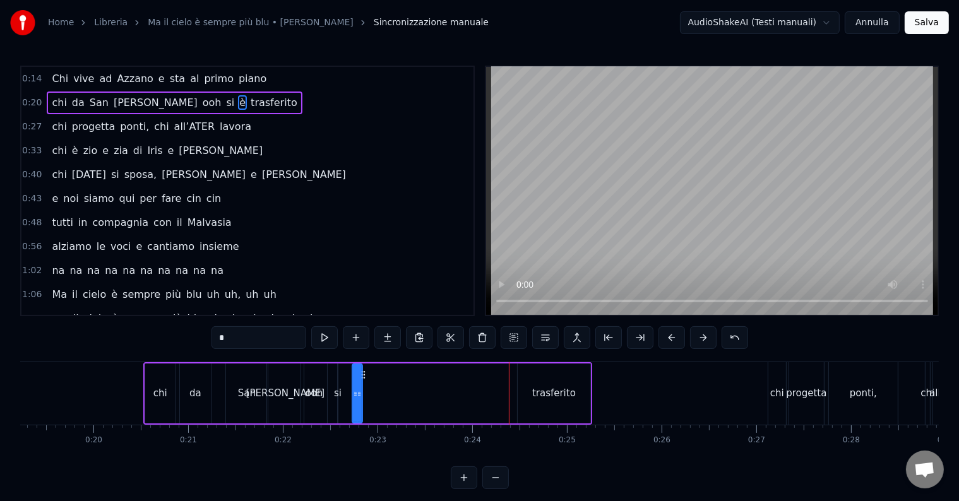
click at [546, 384] on div "trasferito" at bounding box center [554, 394] width 73 height 60
type input "**********"
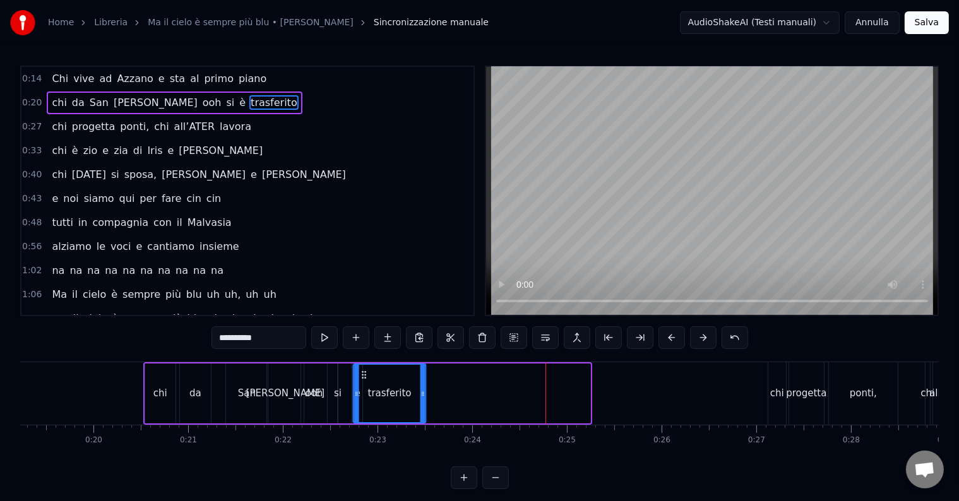
drag, startPoint x: 526, startPoint y: 371, endPoint x: 362, endPoint y: 366, distance: 164.2
click at [362, 366] on div "trasferito" at bounding box center [389, 393] width 71 height 57
click at [95, 352] on div "0:14 Chi vive ad [GEOGRAPHIC_DATA] e sta al primo piano 0:20 chi da San [PERSON…" at bounding box center [479, 278] width 918 height 424
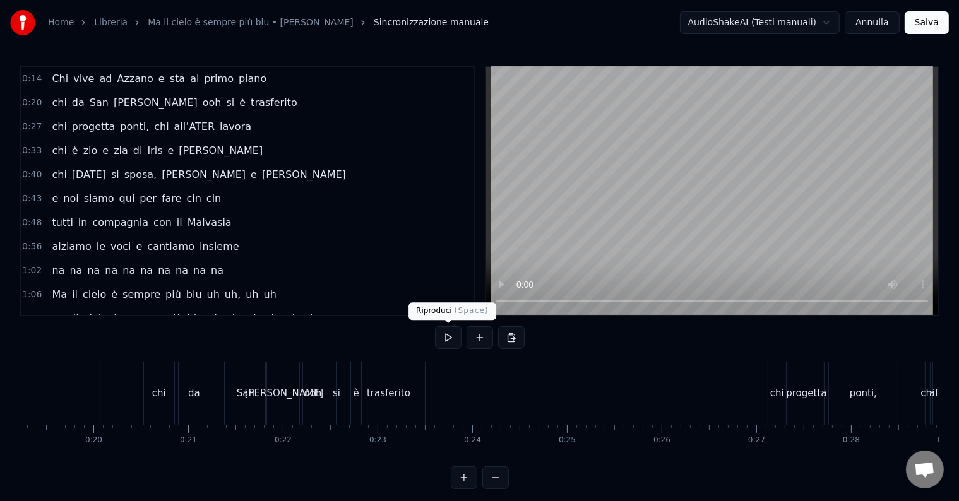
click at [454, 338] on button at bounding box center [448, 337] width 27 height 23
click at [447, 339] on button at bounding box center [448, 337] width 27 height 23
click at [384, 400] on div "trasferito" at bounding box center [388, 393] width 73 height 62
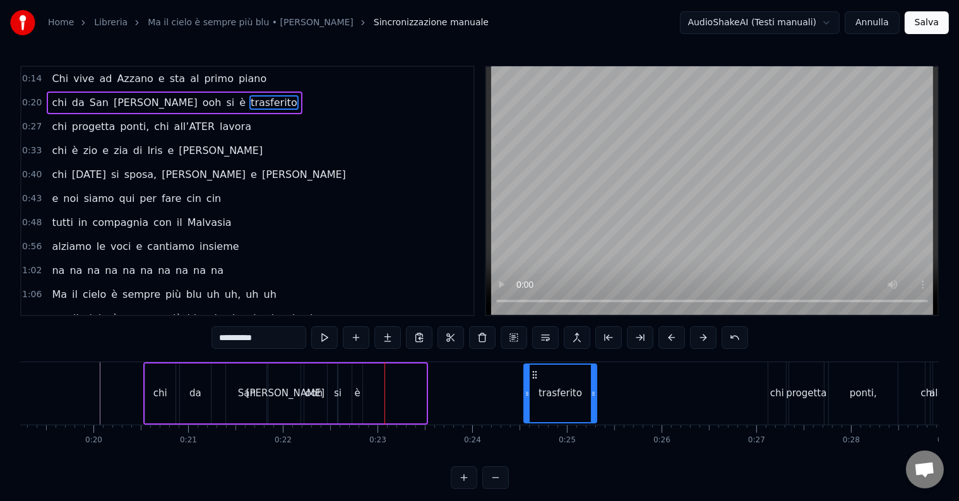
drag, startPoint x: 362, startPoint y: 375, endPoint x: 533, endPoint y: 385, distance: 171.4
click at [533, 385] on div "trasferito" at bounding box center [560, 393] width 71 height 57
click at [335, 390] on div "si" at bounding box center [338, 393] width 8 height 15
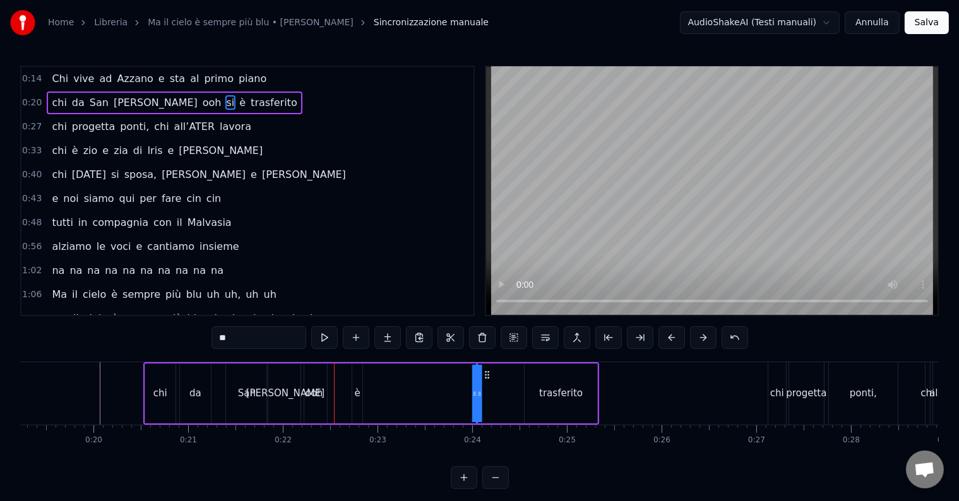
drag, startPoint x: 345, startPoint y: 374, endPoint x: 456, endPoint y: 383, distance: 111.4
click at [359, 393] on div "è" at bounding box center [358, 393] width 6 height 15
drag, startPoint x: 361, startPoint y: 371, endPoint x: 510, endPoint y: 384, distance: 149.5
click at [312, 393] on div "ooh" at bounding box center [315, 393] width 18 height 15
type input "***"
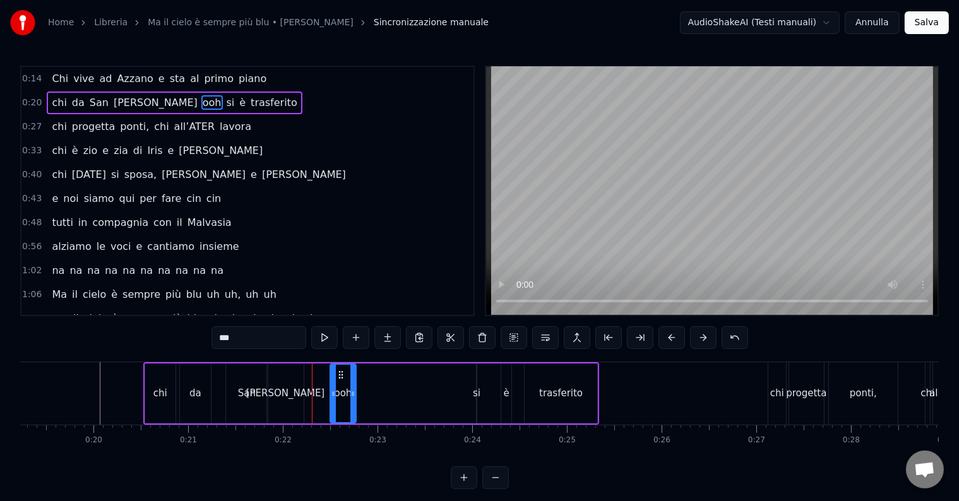
drag, startPoint x: 311, startPoint y: 371, endPoint x: 340, endPoint y: 378, distance: 29.9
click at [340, 378] on icon at bounding box center [341, 375] width 10 height 10
drag, startPoint x: 355, startPoint y: 395, endPoint x: 410, endPoint y: 399, distance: 55.1
click at [410, 399] on div "ooh" at bounding box center [370, 394] width 82 height 60
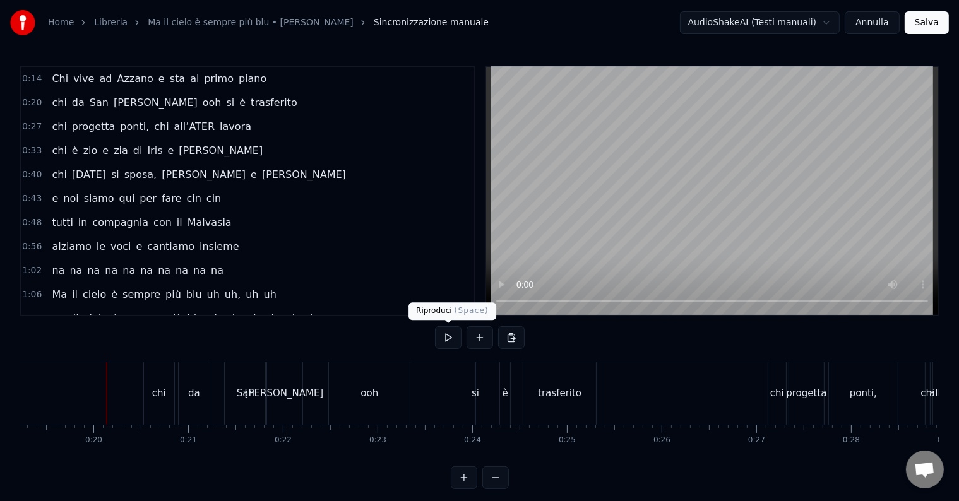
click at [441, 335] on button at bounding box center [448, 337] width 27 height 23
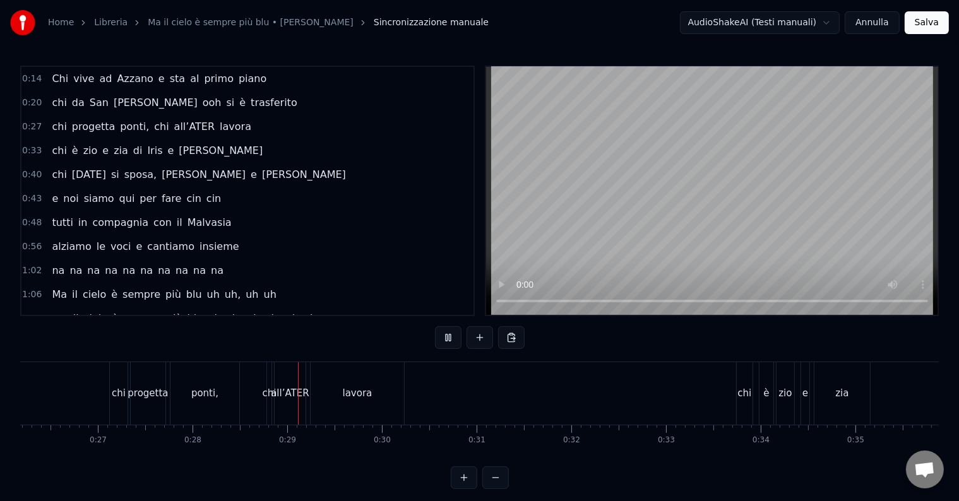
scroll to position [0, 2637]
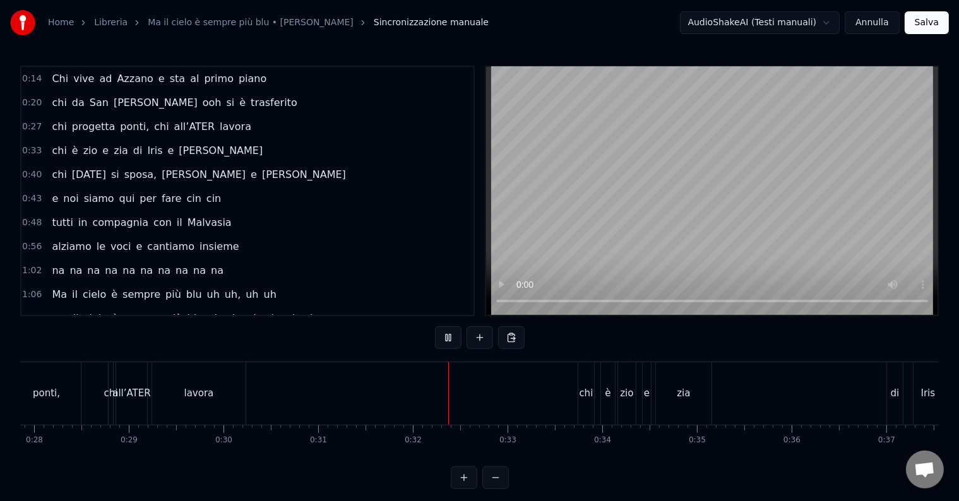
click at [453, 339] on button at bounding box center [448, 337] width 27 height 23
click at [106, 403] on div "chi progetta ponti, chi all’ATER lavora" at bounding box center [100, 393] width 298 height 62
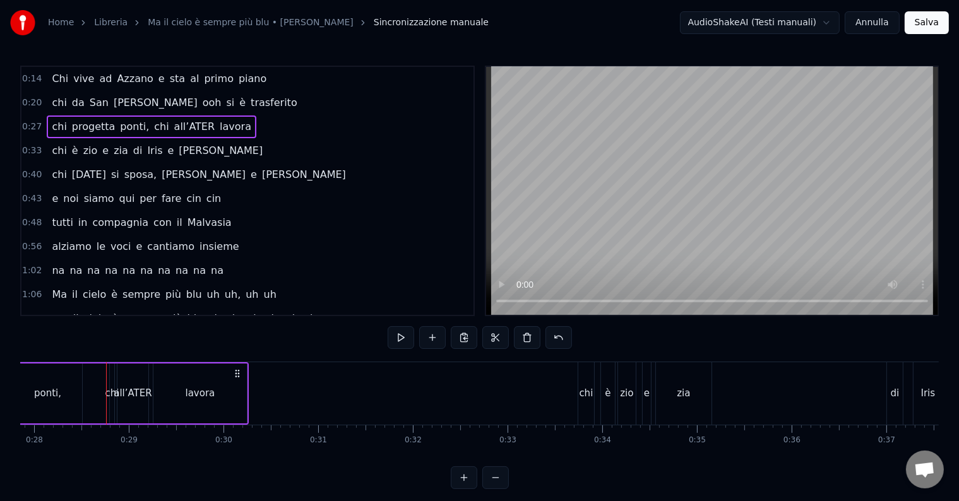
click at [111, 393] on div "chi" at bounding box center [112, 393] width 14 height 15
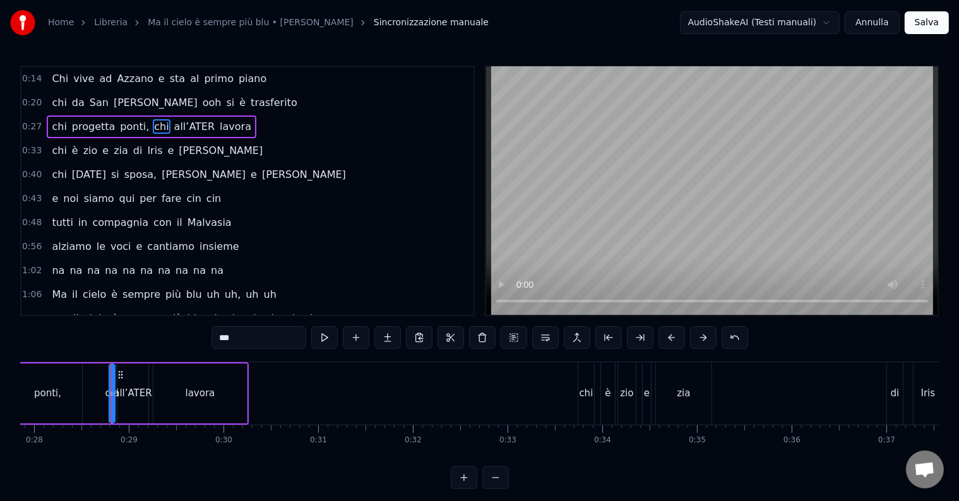
click at [614, 399] on div "chi è zio e zia di [PERSON_NAME] e [PERSON_NAME]" at bounding box center [803, 393] width 451 height 62
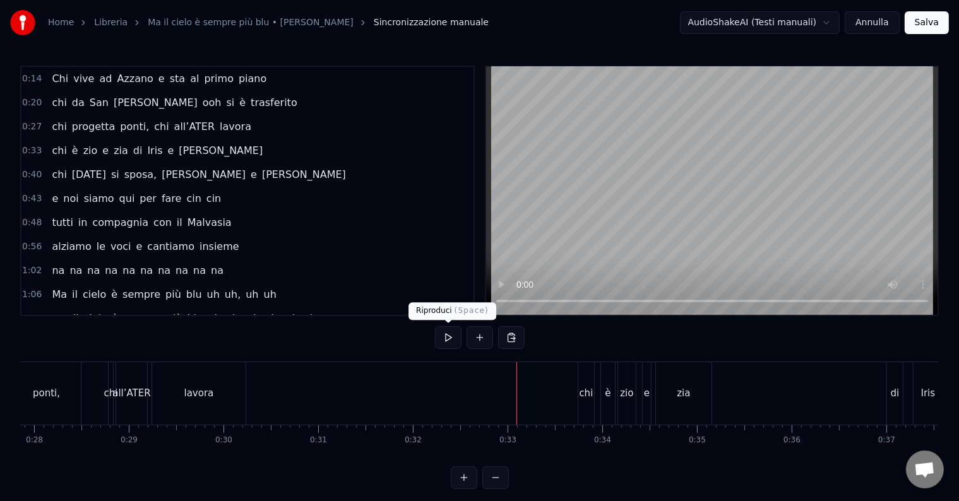
click at [443, 336] on button at bounding box center [448, 337] width 27 height 23
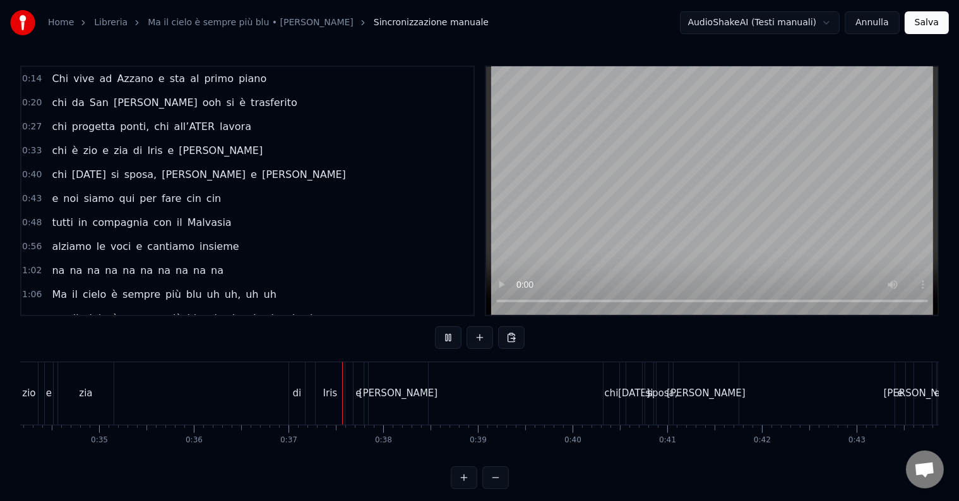
scroll to position [0, 3441]
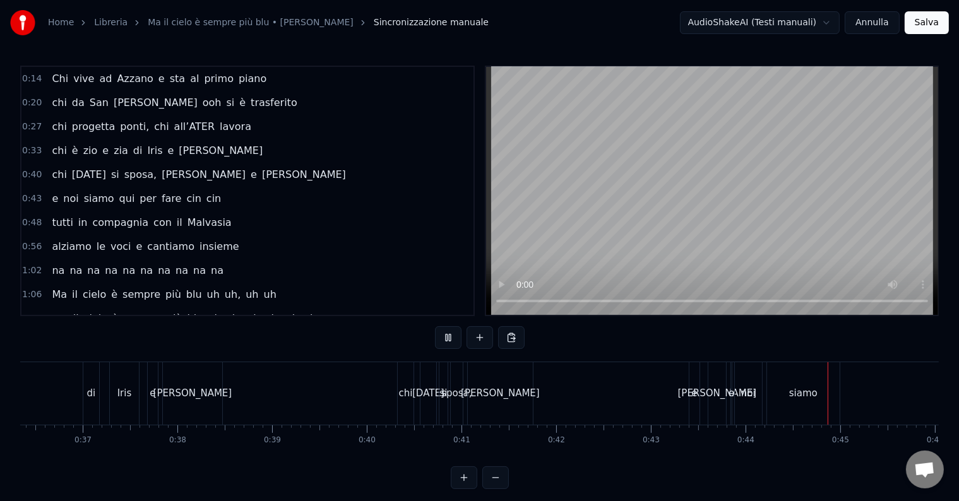
click at [447, 337] on button at bounding box center [448, 337] width 27 height 23
drag, startPoint x: 509, startPoint y: 397, endPoint x: 590, endPoint y: 405, distance: 80.5
click at [590, 405] on div "chi [DATE] si sposa, [PERSON_NAME] e [PERSON_NAME]" at bounding box center [563, 393] width 332 height 62
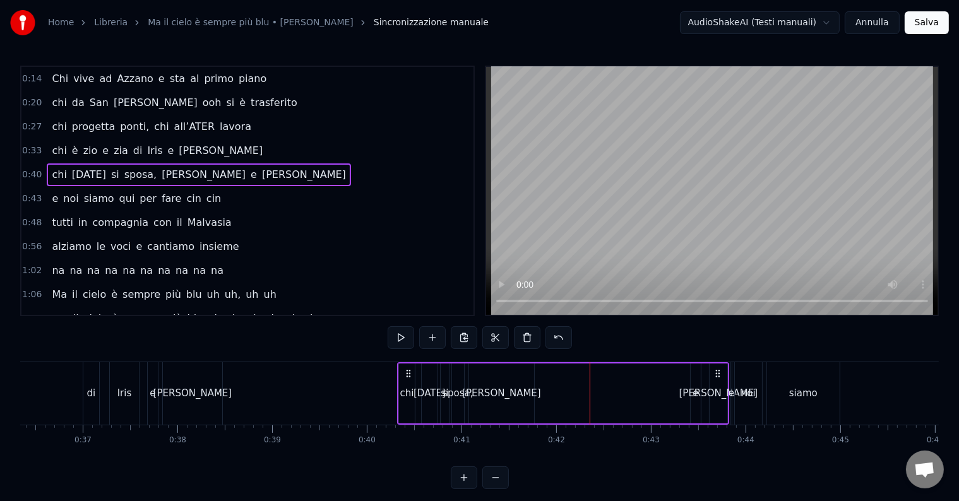
click at [511, 393] on div "[PERSON_NAME]" at bounding box center [501, 393] width 79 height 15
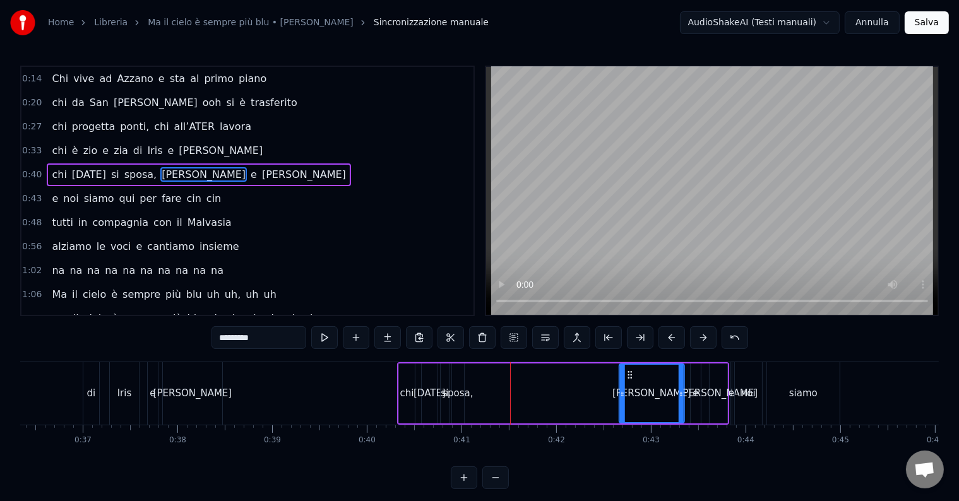
drag, startPoint x: 480, startPoint y: 371, endPoint x: 639, endPoint y: 398, distance: 160.8
click at [639, 398] on div "[PERSON_NAME]" at bounding box center [652, 393] width 64 height 57
click at [434, 401] on div "[DATE]" at bounding box center [430, 394] width 16 height 60
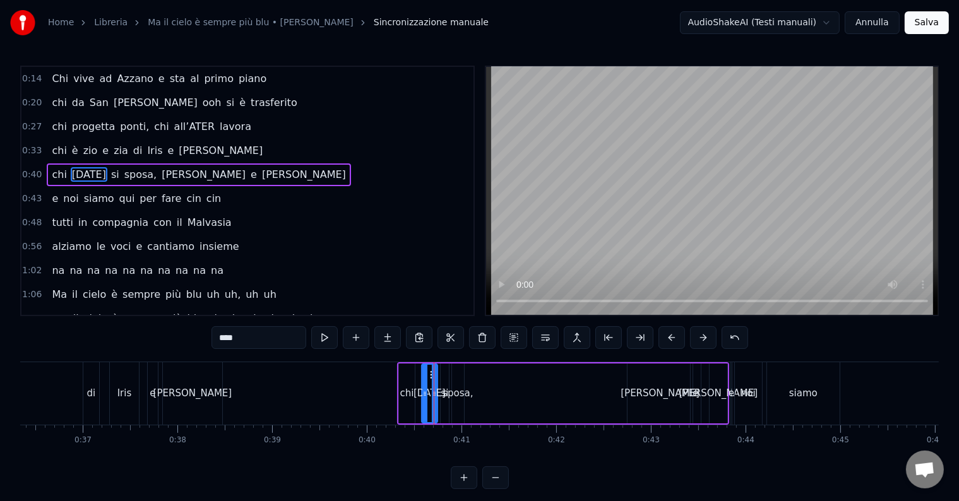
click at [462, 388] on div "sposa," at bounding box center [457, 393] width 30 height 15
type input "******"
click at [457, 396] on icon at bounding box center [455, 394] width 5 height 10
click at [491, 395] on div "chi [DATE] si sposa, [PERSON_NAME] e [PERSON_NAME]" at bounding box center [563, 393] width 332 height 62
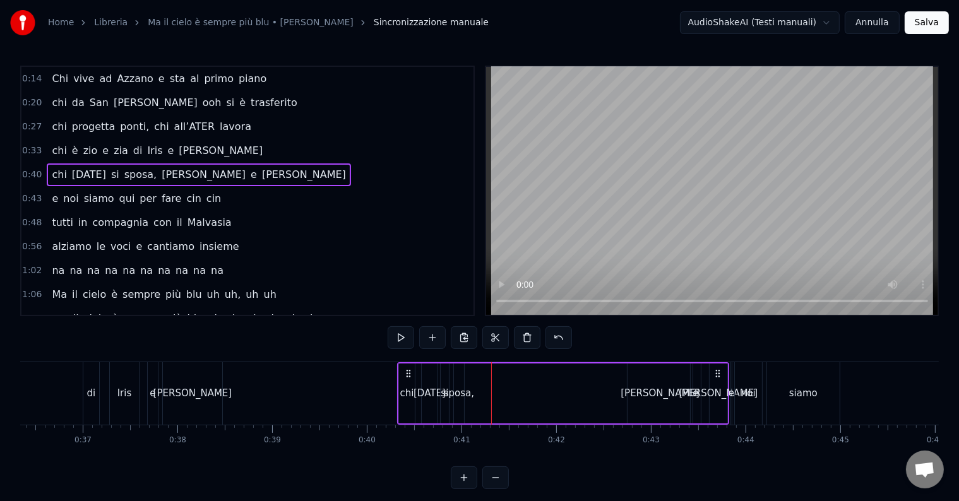
click at [462, 395] on div "sposa," at bounding box center [459, 393] width 30 height 15
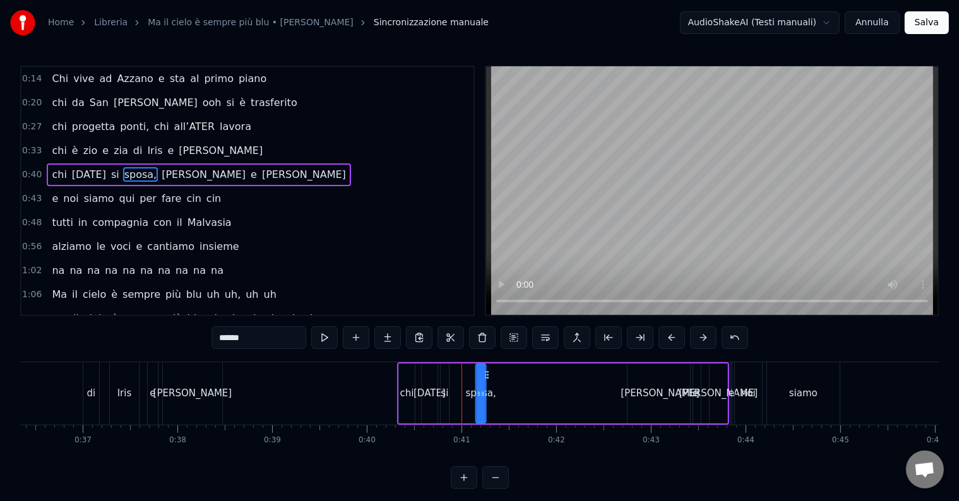
drag, startPoint x: 467, startPoint y: 372, endPoint x: 489, endPoint y: 379, distance: 23.0
click at [489, 379] on icon at bounding box center [486, 375] width 10 height 10
drag, startPoint x: 483, startPoint y: 396, endPoint x: 512, endPoint y: 396, distance: 29.0
click at [513, 396] on icon at bounding box center [511, 394] width 5 height 10
click at [457, 398] on div "chi [DATE] si sposa, [PERSON_NAME] e [PERSON_NAME]" at bounding box center [563, 393] width 332 height 62
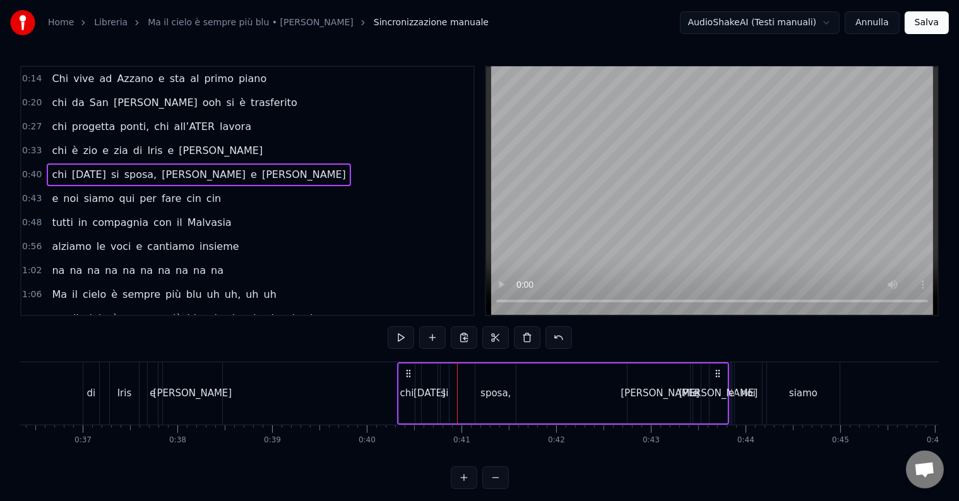
click at [444, 393] on div "si" at bounding box center [445, 393] width 8 height 15
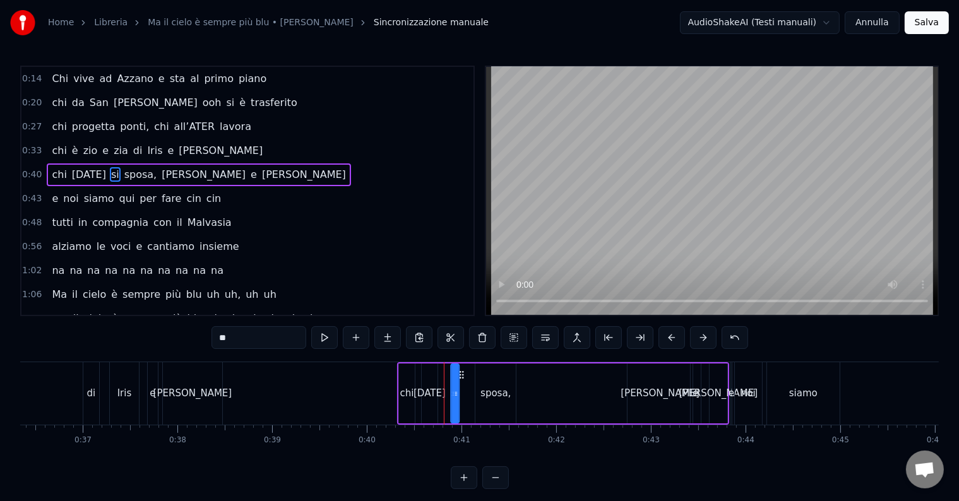
drag, startPoint x: 451, startPoint y: 376, endPoint x: 472, endPoint y: 373, distance: 21.0
click at [466, 376] on icon at bounding box center [461, 375] width 10 height 10
click at [505, 394] on div "sposa," at bounding box center [495, 393] width 30 height 15
type input "******"
drag, startPoint x: 482, startPoint y: 371, endPoint x: 472, endPoint y: 372, distance: 10.2
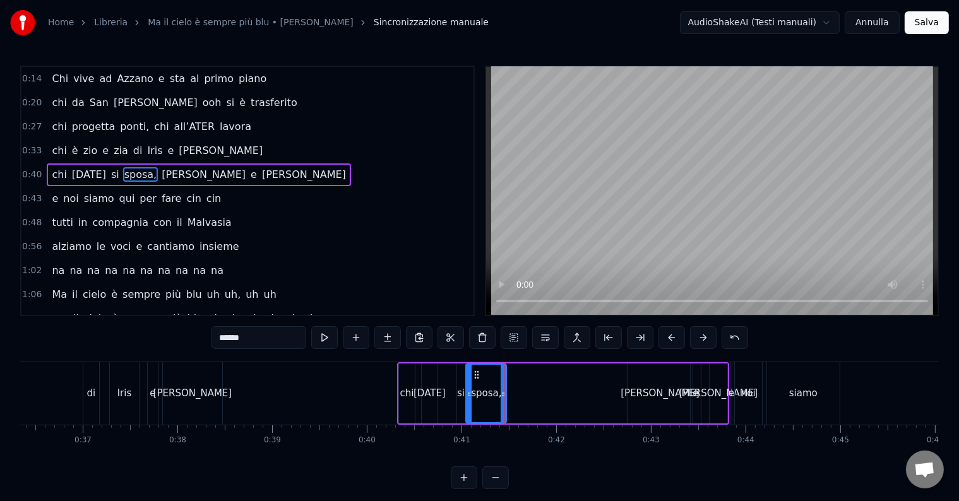
click at [472, 372] on icon at bounding box center [477, 375] width 10 height 10
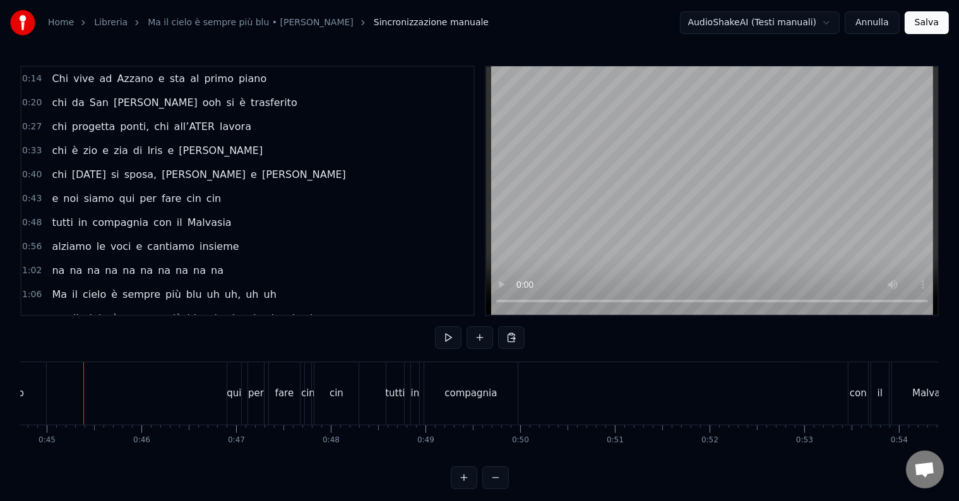
scroll to position [0, 3886]
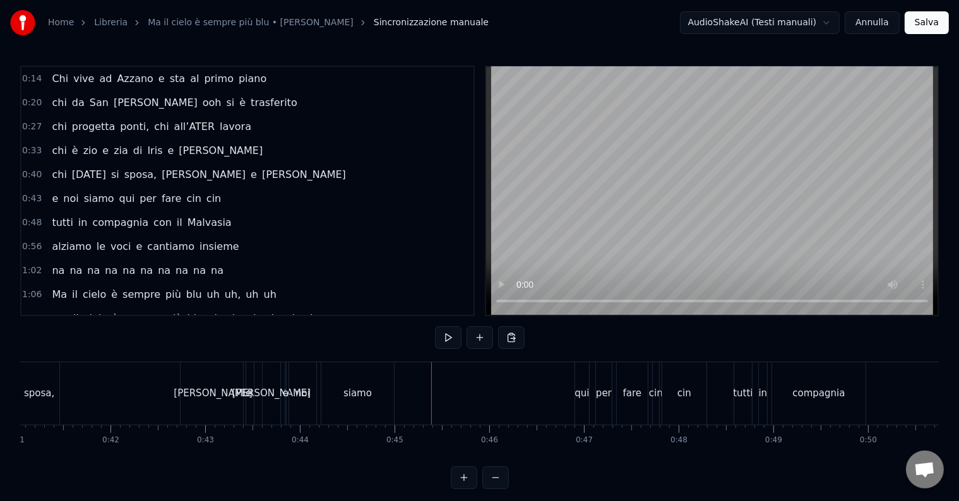
click at [283, 396] on div "e" at bounding box center [286, 393] width 6 height 15
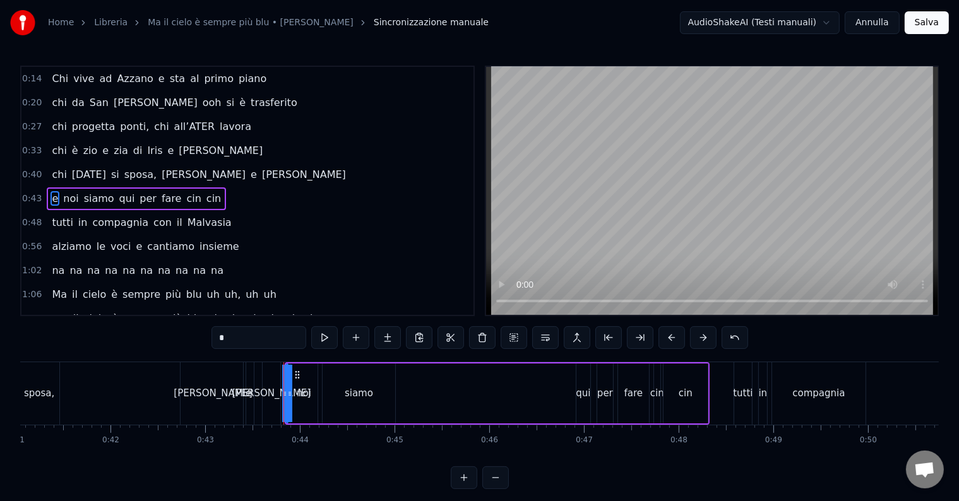
scroll to position [3, 0]
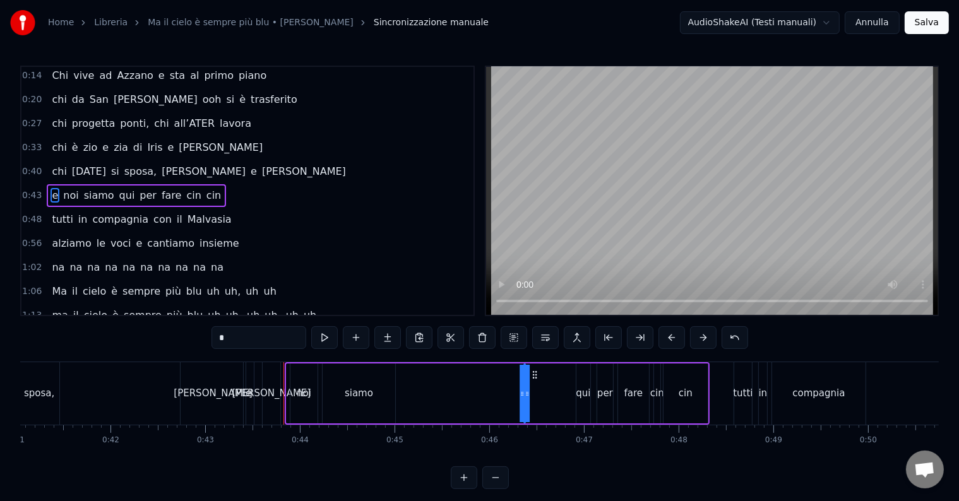
drag, startPoint x: 297, startPoint y: 374, endPoint x: 535, endPoint y: 386, distance: 238.3
click at [298, 392] on div "noi" at bounding box center [304, 393] width 15 height 15
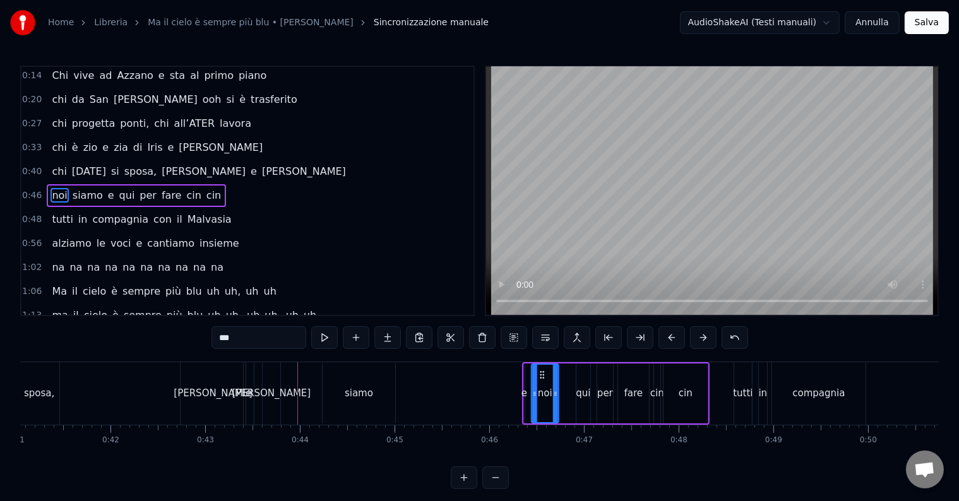
drag, startPoint x: 327, startPoint y: 369, endPoint x: 542, endPoint y: 386, distance: 215.3
click at [359, 389] on div "siamo" at bounding box center [359, 393] width 28 height 15
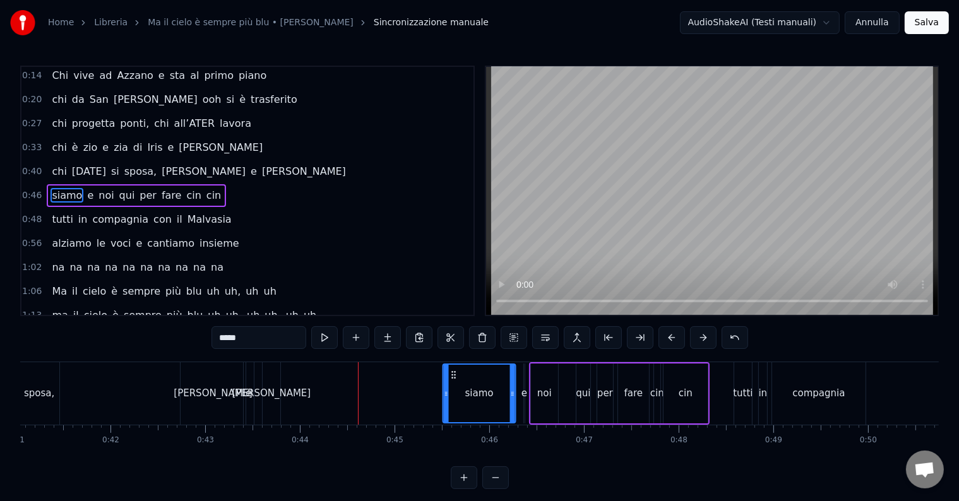
drag, startPoint x: 333, startPoint y: 372, endPoint x: 454, endPoint y: 386, distance: 121.4
click at [454, 386] on div "siamo" at bounding box center [478, 393] width 71 height 57
click at [269, 391] on div "[PERSON_NAME]" at bounding box center [271, 393] width 79 height 15
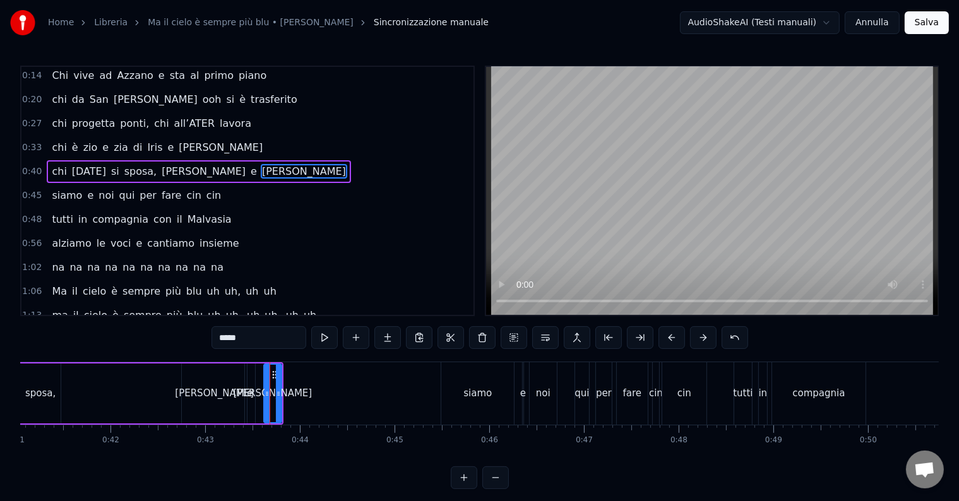
scroll to position [0, 0]
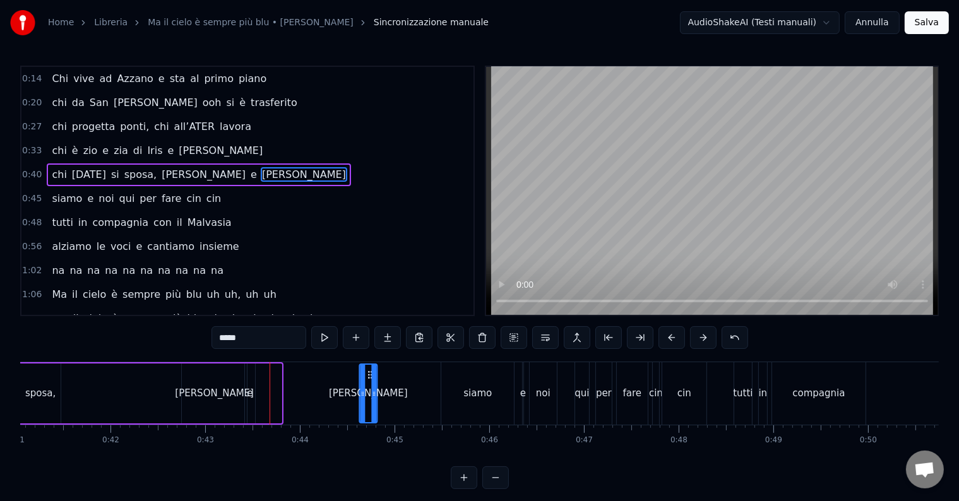
drag, startPoint x: 273, startPoint y: 374, endPoint x: 369, endPoint y: 381, distance: 96.2
click at [369, 381] on div "[PERSON_NAME]" at bounding box center [368, 393] width 16 height 57
click at [210, 400] on div "[PERSON_NAME]" at bounding box center [214, 394] width 65 height 60
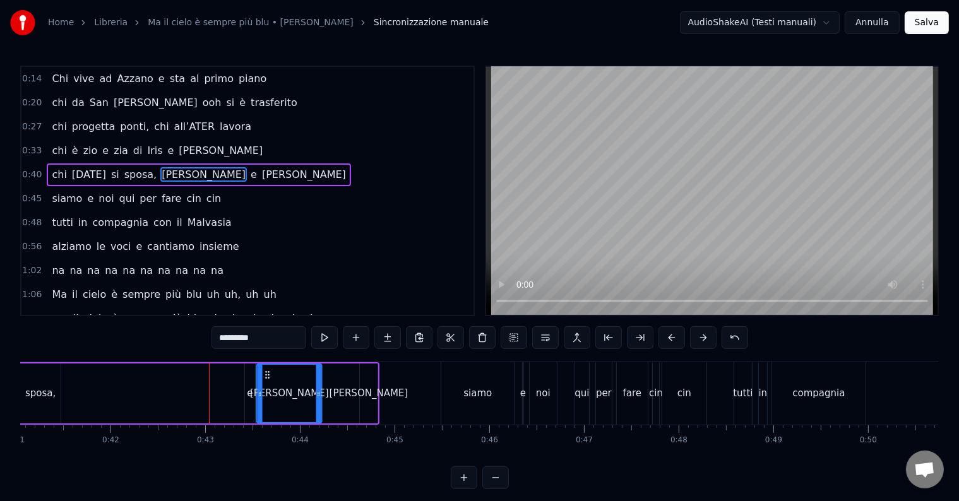
drag, startPoint x: 191, startPoint y: 372, endPoint x: 265, endPoint y: 379, distance: 74.7
click at [251, 396] on div "e" at bounding box center [250, 393] width 6 height 15
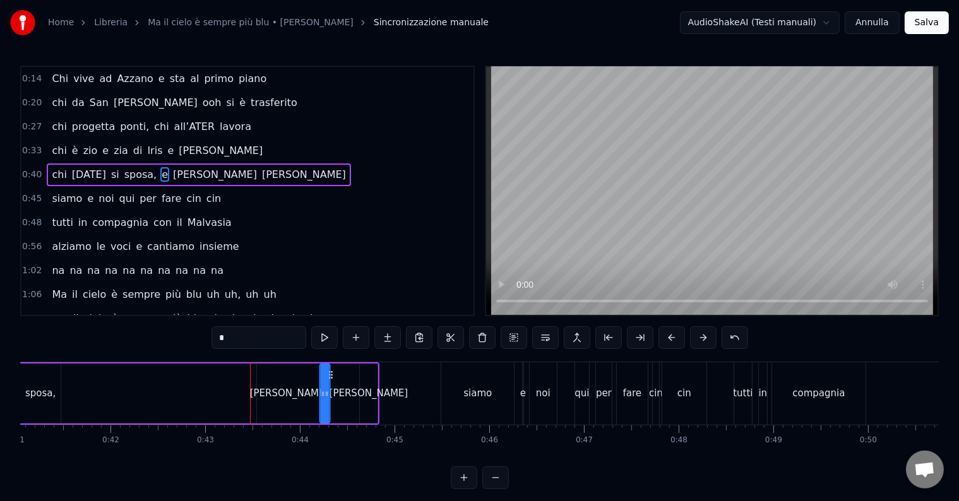
drag, startPoint x: 255, startPoint y: 372, endPoint x: 330, endPoint y: 372, distance: 75.1
drag, startPoint x: 326, startPoint y: 389, endPoint x: 336, endPoint y: 391, distance: 9.7
click at [336, 391] on icon at bounding box center [335, 394] width 5 height 10
click at [364, 393] on div "[PERSON_NAME]" at bounding box center [368, 393] width 79 height 15
type input "*****"
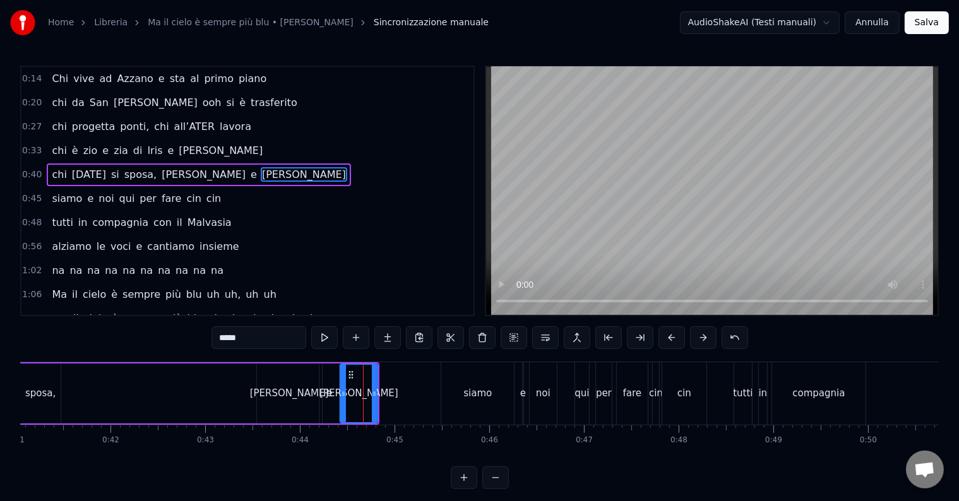
drag, startPoint x: 362, startPoint y: 393, endPoint x: 342, endPoint y: 393, distance: 19.6
click at [342, 393] on icon at bounding box center [343, 394] width 5 height 10
click at [193, 389] on div "chi [DATE] si sposa, [PERSON_NAME] e [PERSON_NAME]" at bounding box center [165, 393] width 428 height 62
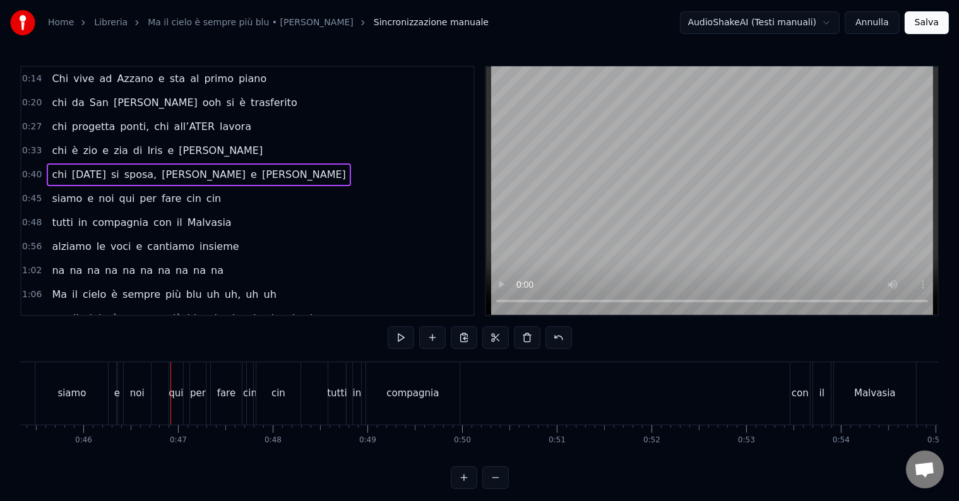
scroll to position [0, 4320]
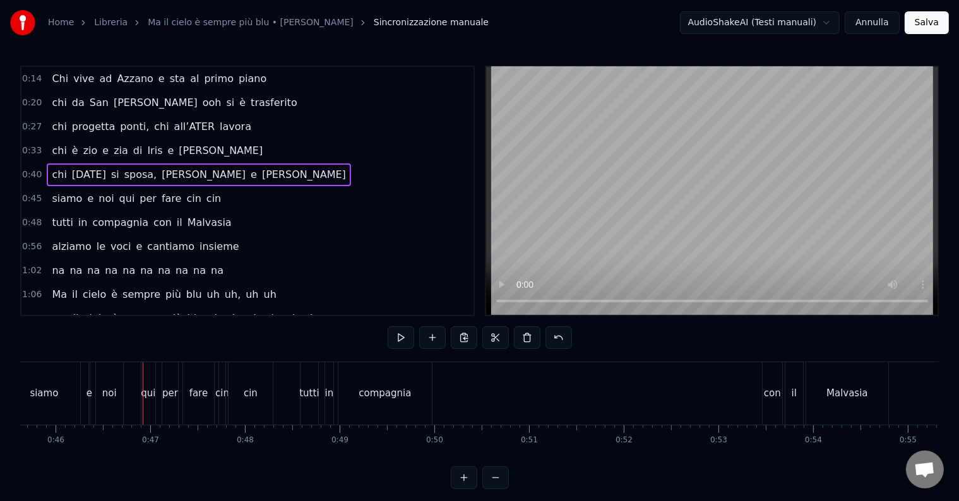
drag, startPoint x: 389, startPoint y: 397, endPoint x: 598, endPoint y: 386, distance: 209.2
click at [593, 389] on div "tutti in compagnia con il Malvasia" at bounding box center [595, 393] width 591 height 62
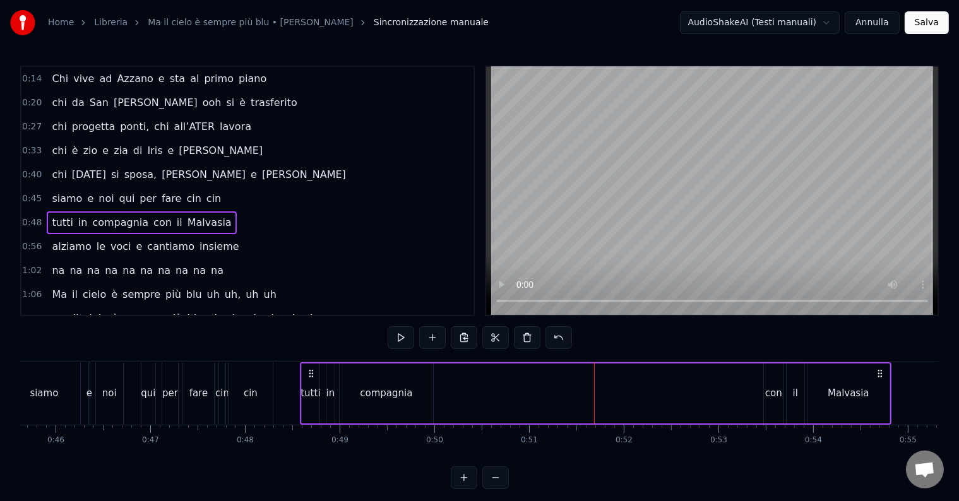
click at [703, 379] on div "tutti in compagnia con il Malvasia" at bounding box center [595, 393] width 591 height 62
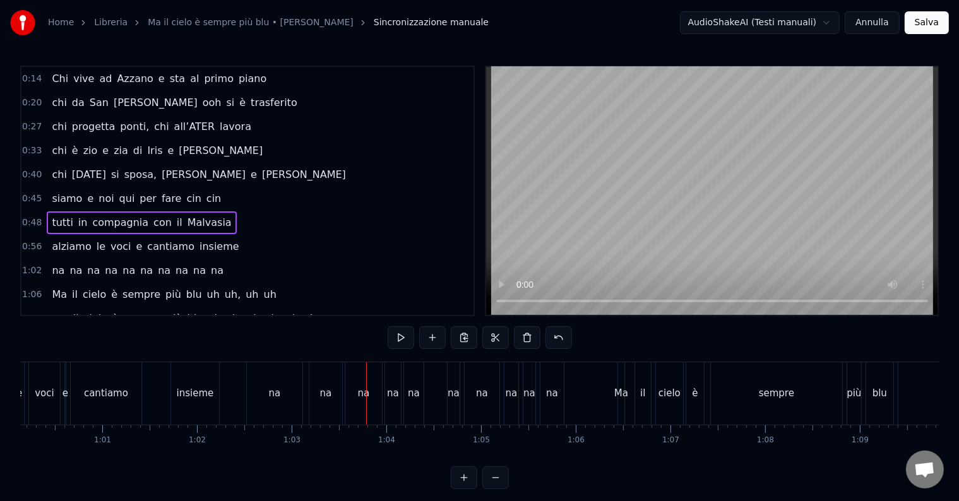
scroll to position [0, 5621]
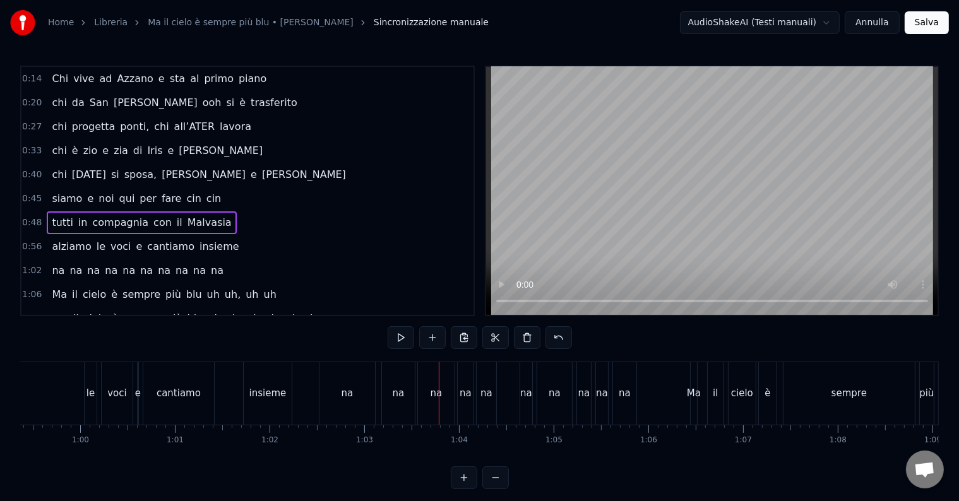
click at [300, 343] on div "0:14 Chi vive ad [GEOGRAPHIC_DATA] e sta al primo piano 0:20 chi da San [PERSON…" at bounding box center [479, 278] width 918 height 424
click at [224, 376] on div "alziamo le voci e cantiamo insieme" at bounding box center [45, 393] width 499 height 62
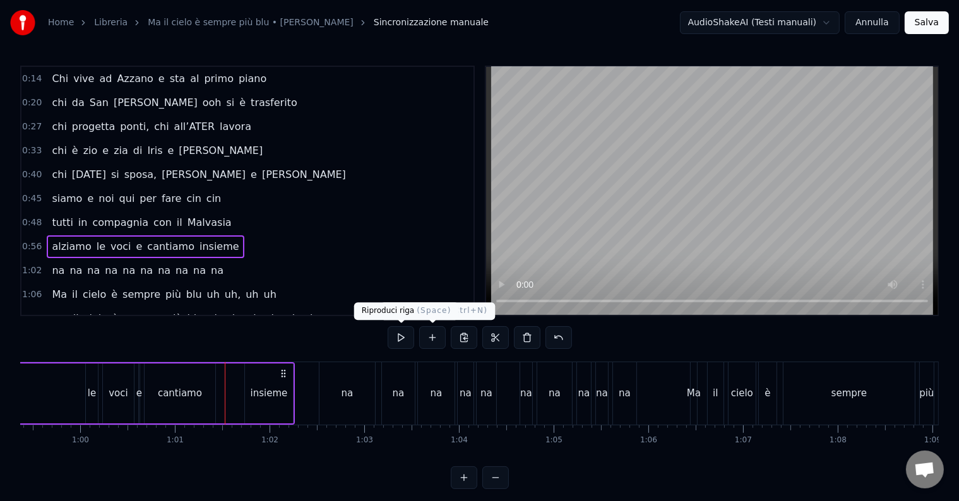
click at [400, 341] on button at bounding box center [401, 337] width 27 height 23
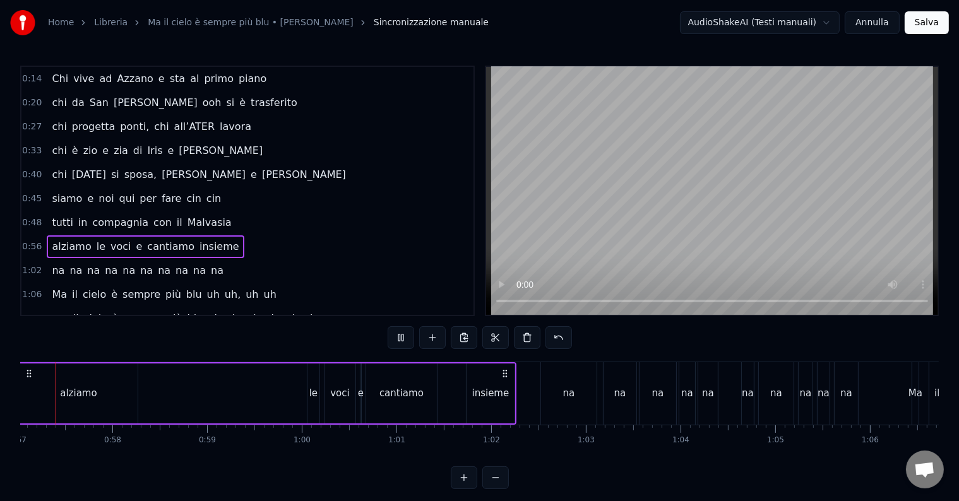
scroll to position [0, 5354]
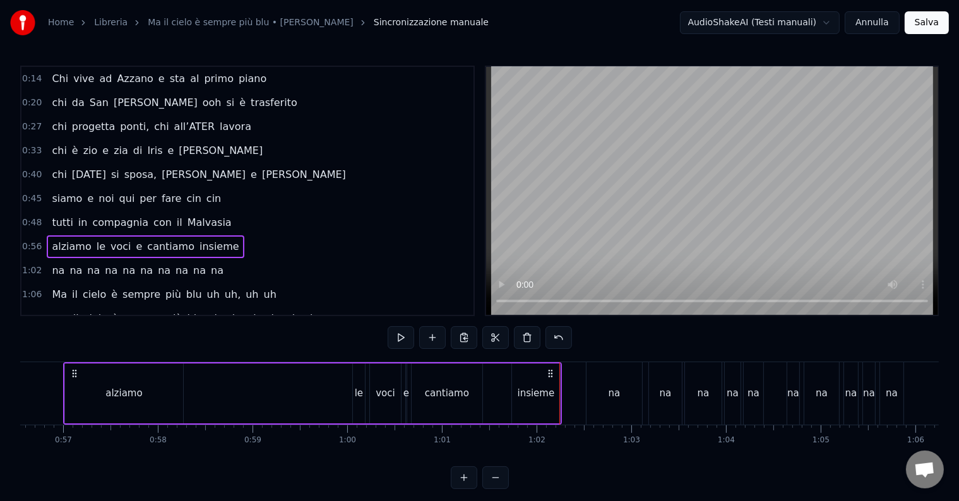
click at [528, 389] on div "insieme" at bounding box center [536, 393] width 37 height 15
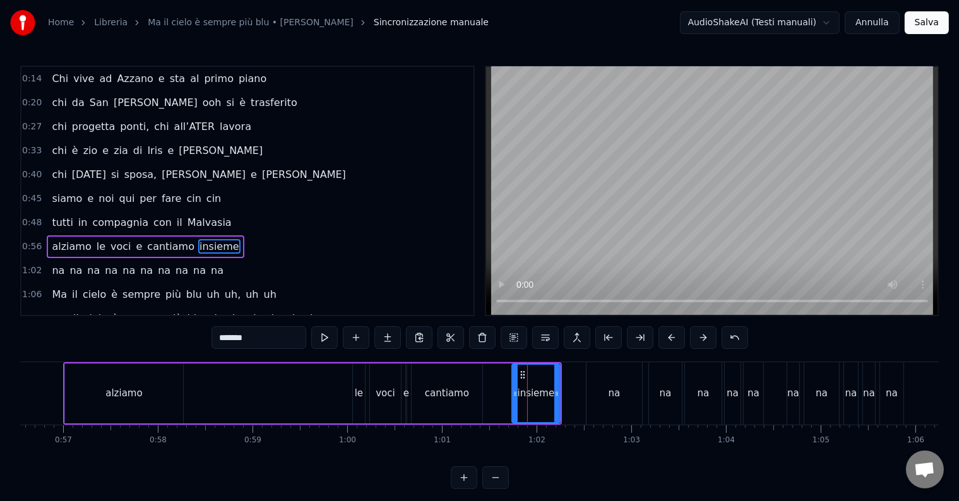
scroll to position [50, 0]
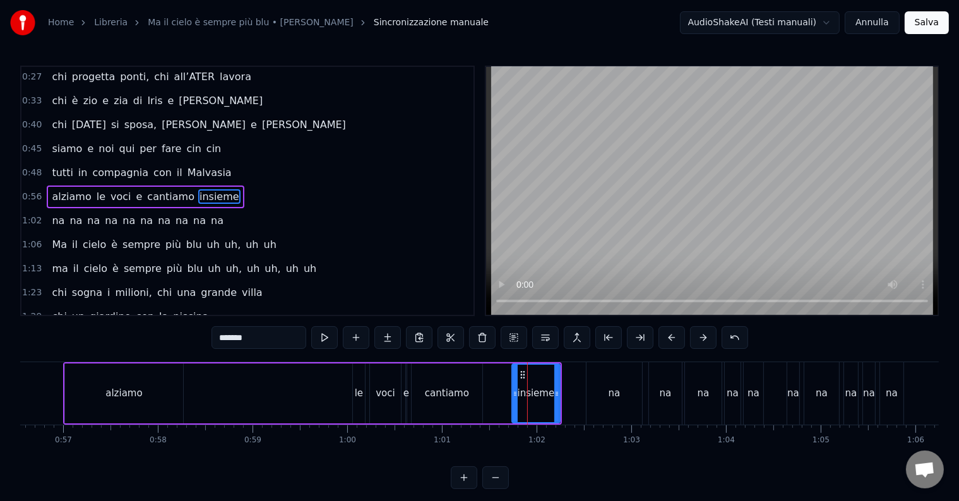
click at [617, 396] on div "na" at bounding box center [614, 393] width 56 height 62
type input "**"
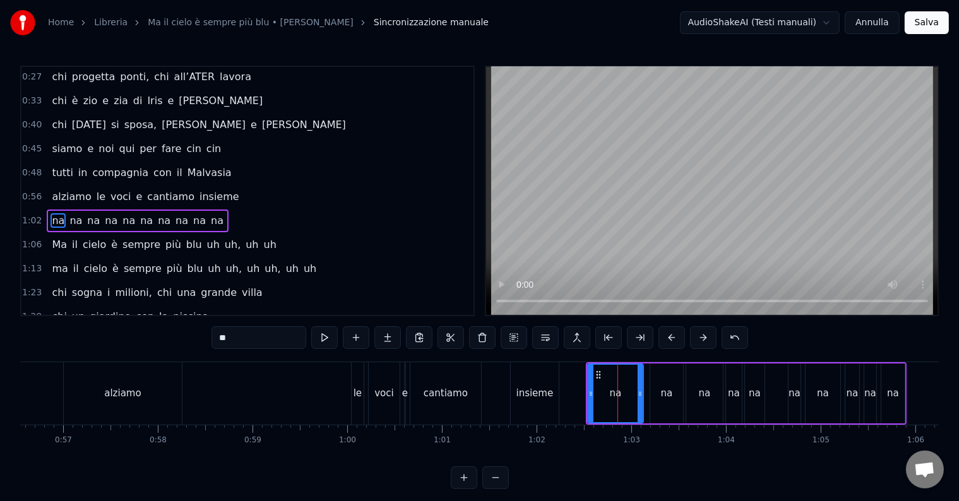
scroll to position [73, 0]
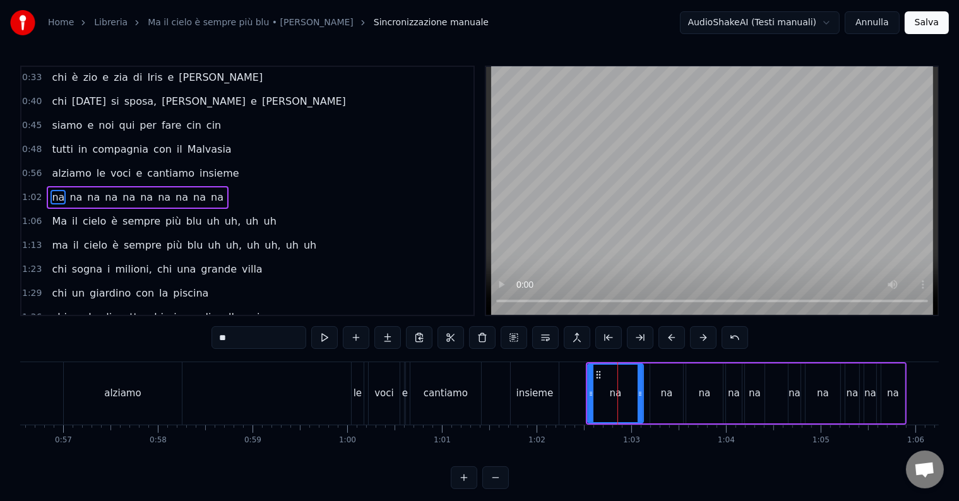
click at [659, 398] on div "na" at bounding box center [666, 394] width 33 height 60
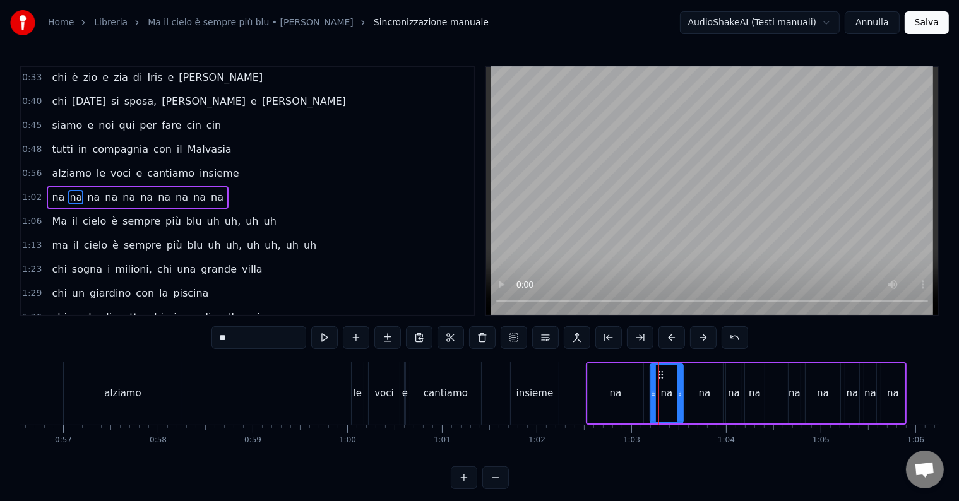
click at [687, 395] on div "na na na na na na na na na na" at bounding box center [746, 393] width 321 height 62
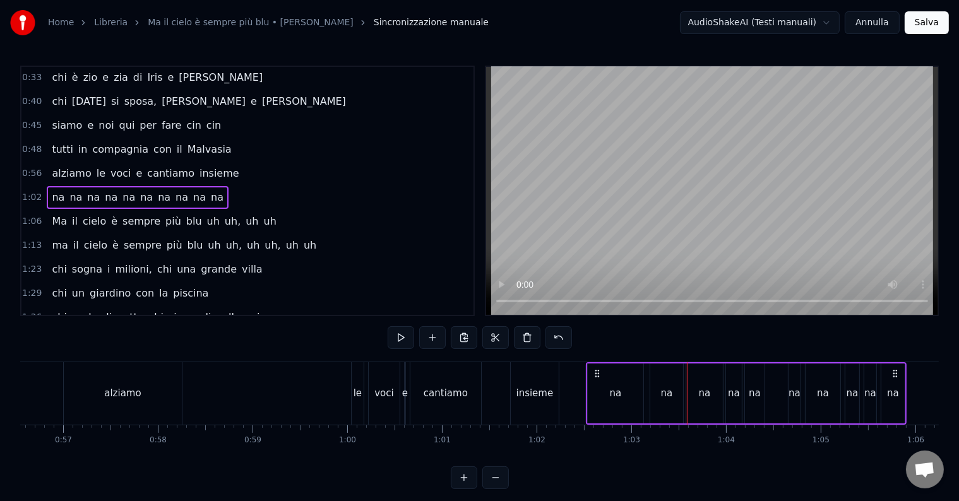
click at [668, 389] on div "na" at bounding box center [667, 393] width 12 height 15
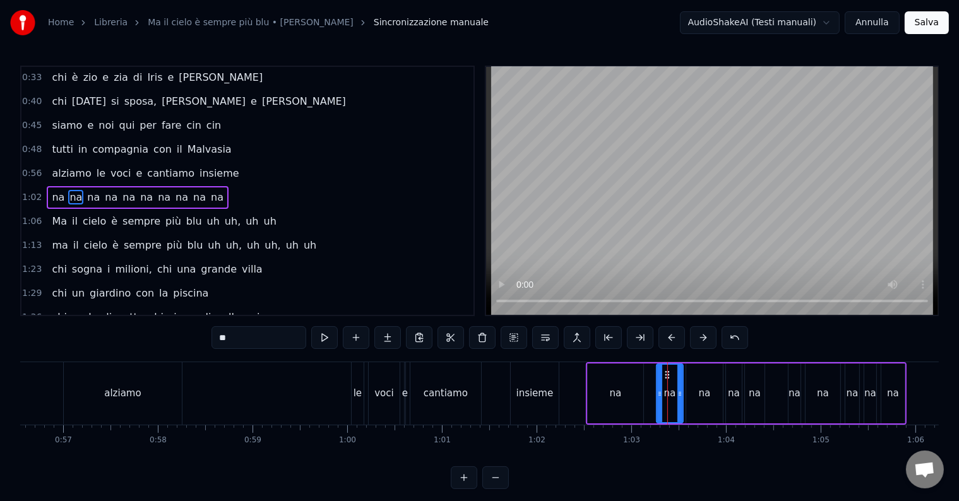
drag, startPoint x: 651, startPoint y: 389, endPoint x: 658, endPoint y: 398, distance: 10.4
click at [658, 398] on icon at bounding box center [659, 394] width 5 height 10
click at [614, 394] on div "na" at bounding box center [616, 393] width 12 height 15
drag, startPoint x: 588, startPoint y: 389, endPoint x: 622, endPoint y: 395, distance: 33.9
click at [616, 396] on icon at bounding box center [618, 394] width 5 height 10
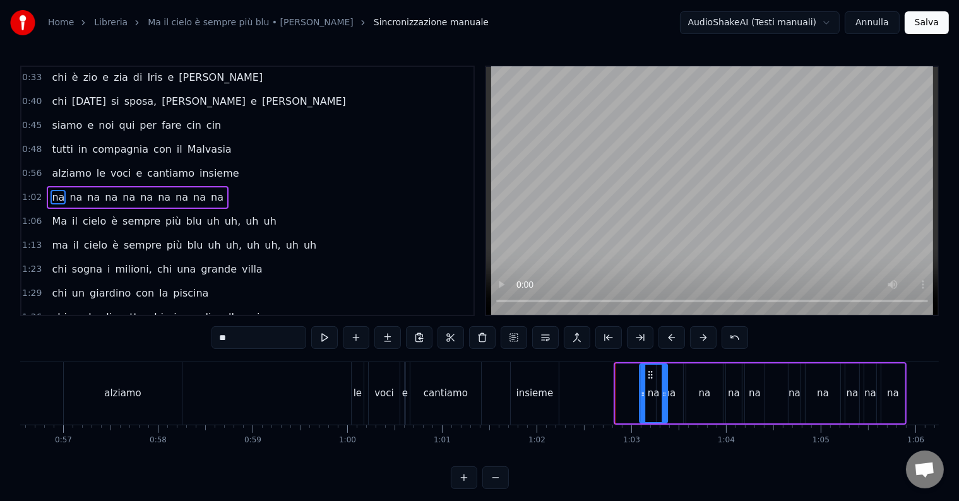
drag, startPoint x: 626, startPoint y: 374, endPoint x: 646, endPoint y: 374, distance: 20.8
click at [646, 374] on icon at bounding box center [650, 375] width 10 height 10
drag, startPoint x: 524, startPoint y: 392, endPoint x: 557, endPoint y: 394, distance: 33.5
click at [561, 395] on div "alziamo le voci e cantiamo insieme" at bounding box center [312, 393] width 499 height 62
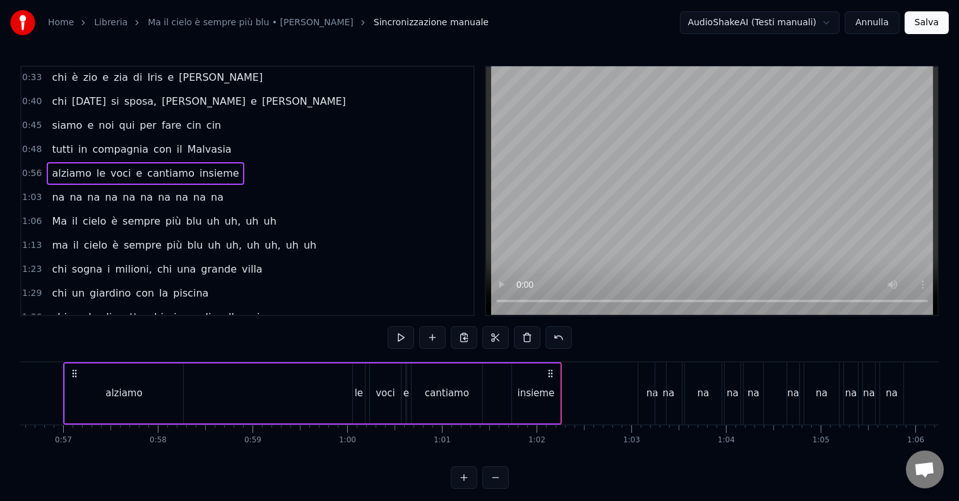
click at [531, 391] on div "insieme" at bounding box center [536, 393] width 37 height 15
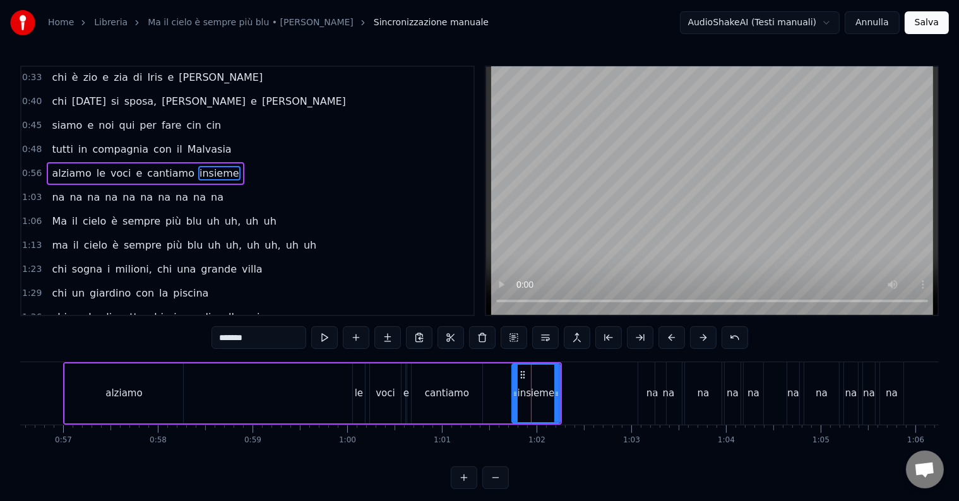
scroll to position [50, 0]
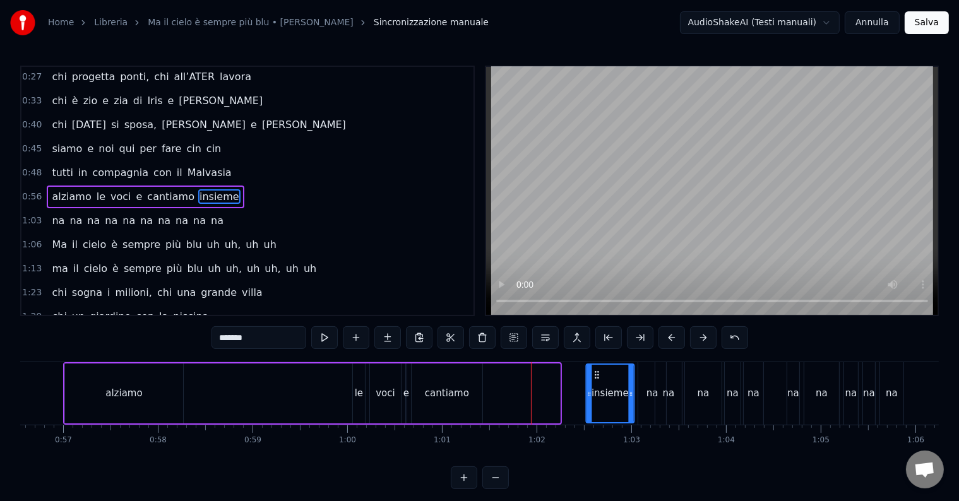
drag, startPoint x: 530, startPoint y: 381, endPoint x: 595, endPoint y: 384, distance: 64.5
click at [595, 384] on div "insieme" at bounding box center [610, 393] width 47 height 57
click at [452, 389] on div "cantiamo" at bounding box center [447, 393] width 44 height 15
type input "********"
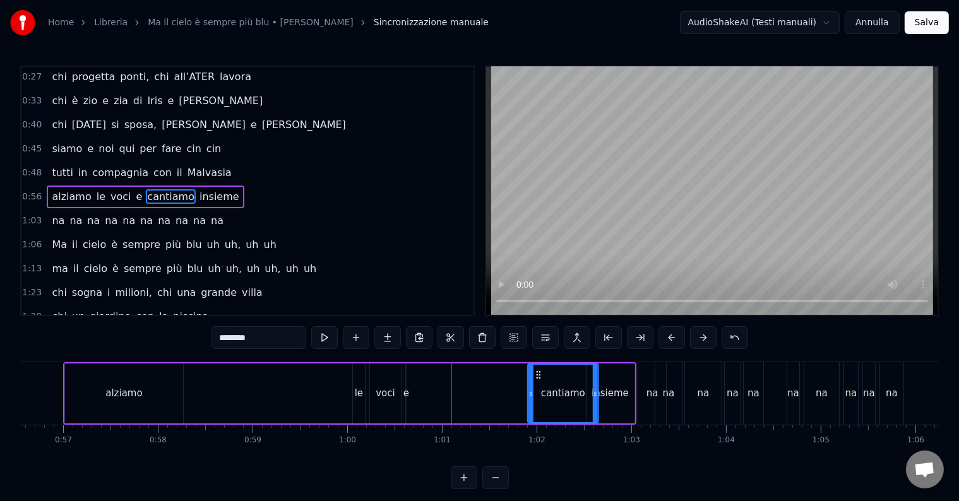
drag, startPoint x: 420, startPoint y: 372, endPoint x: 538, endPoint y: 384, distance: 118.6
click at [538, 384] on div "cantiamo" at bounding box center [562, 393] width 69 height 57
click at [403, 396] on div "alziamo le voci e cantiamo insieme" at bounding box center [349, 393] width 573 height 62
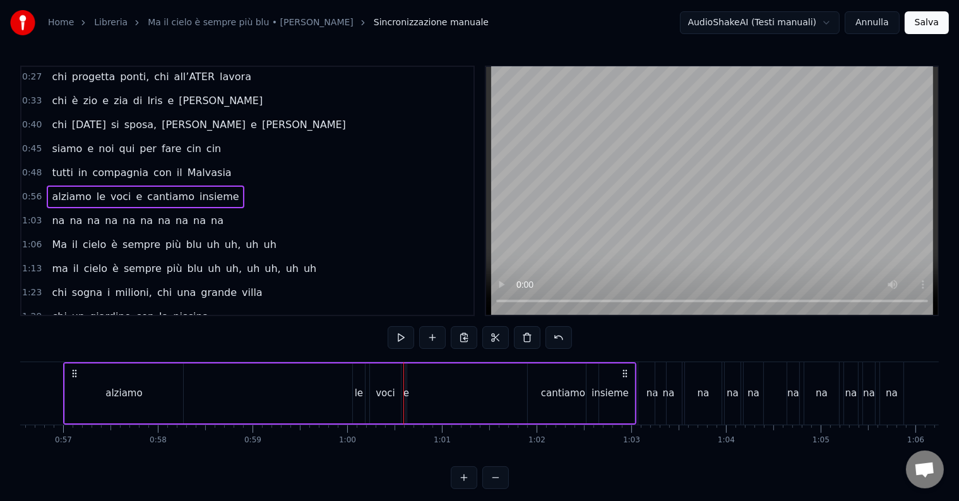
click at [406, 394] on div "e" at bounding box center [406, 393] width 6 height 15
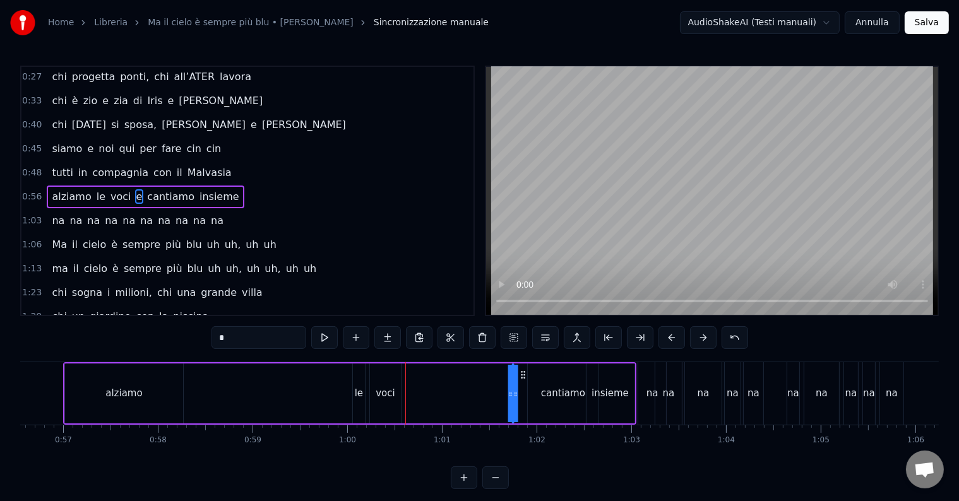
drag, startPoint x: 414, startPoint y: 377, endPoint x: 521, endPoint y: 396, distance: 108.5
click at [521, 396] on div "alziamo le voci e cantiamo insieme" at bounding box center [349, 393] width 573 height 62
click at [383, 391] on div "voci" at bounding box center [385, 393] width 19 height 15
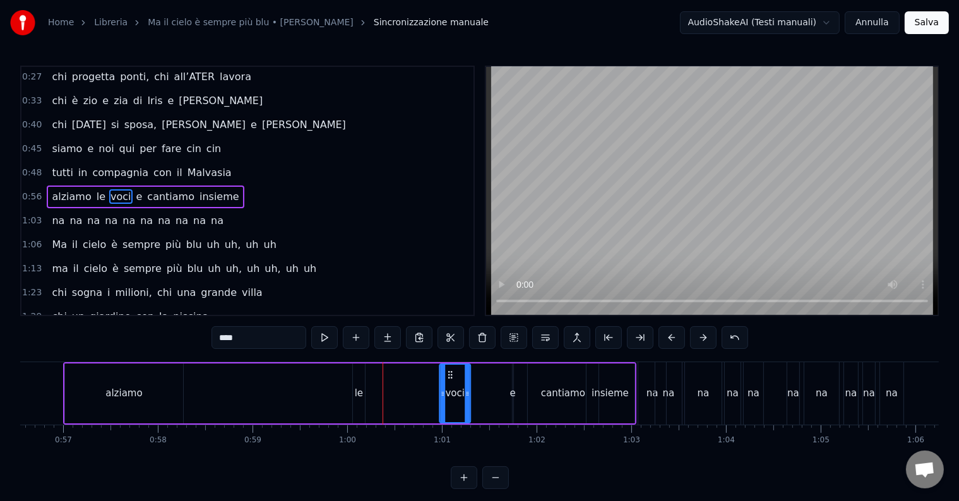
drag, startPoint x: 379, startPoint y: 374, endPoint x: 448, endPoint y: 383, distance: 70.0
click at [448, 383] on div "voci" at bounding box center [455, 393] width 30 height 57
click at [353, 396] on div "le" at bounding box center [359, 394] width 12 height 60
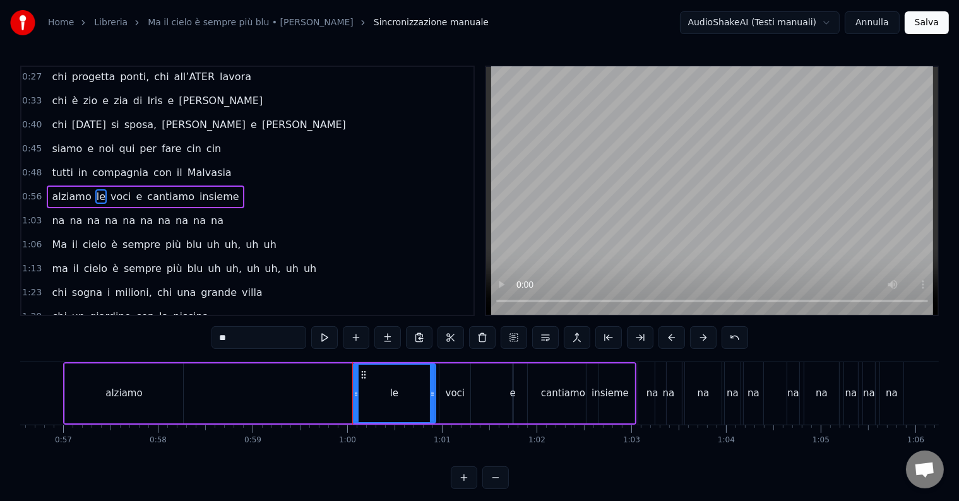
drag, startPoint x: 364, startPoint y: 374, endPoint x: 432, endPoint y: 381, distance: 69.2
click at [432, 383] on div "le" at bounding box center [394, 394] width 84 height 60
drag, startPoint x: 353, startPoint y: 395, endPoint x: 405, endPoint y: 398, distance: 51.9
click at [408, 398] on icon at bounding box center [410, 394] width 5 height 10
click at [134, 394] on div "alziamo" at bounding box center [123, 393] width 37 height 15
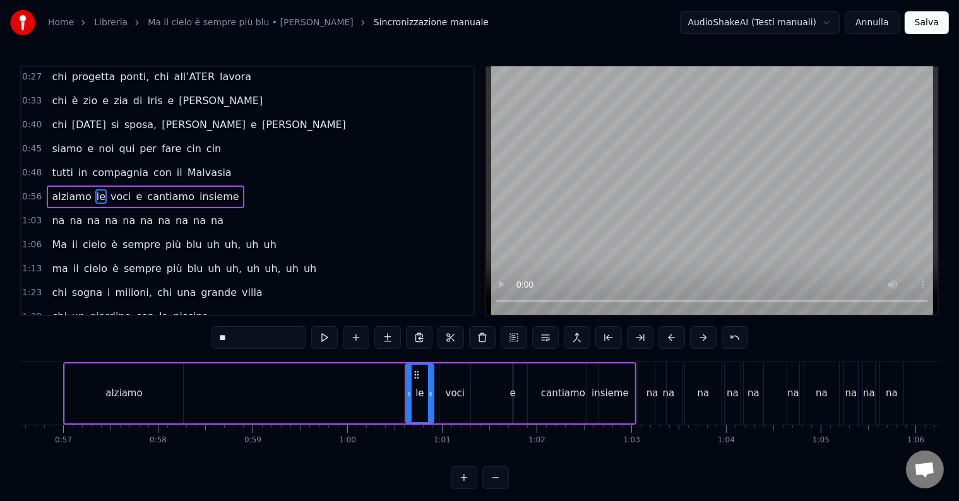
type input "*******"
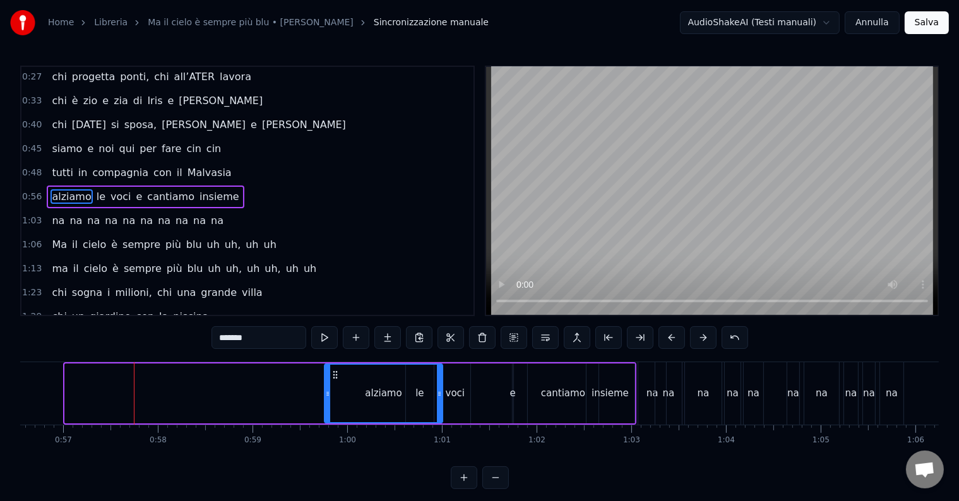
drag, startPoint x: 76, startPoint y: 373, endPoint x: 336, endPoint y: 394, distance: 260.9
click at [336, 394] on div "alziamo" at bounding box center [383, 393] width 117 height 57
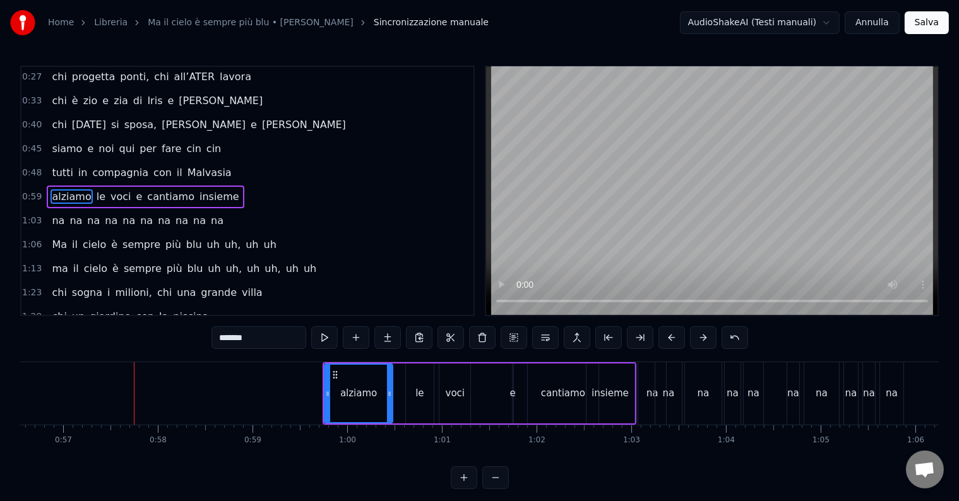
drag, startPoint x: 438, startPoint y: 391, endPoint x: 389, endPoint y: 396, distance: 49.5
click at [390, 399] on div at bounding box center [389, 393] width 5 height 57
drag, startPoint x: 336, startPoint y: 374, endPoint x: 362, endPoint y: 377, distance: 26.1
click at [362, 377] on icon at bounding box center [357, 375] width 10 height 10
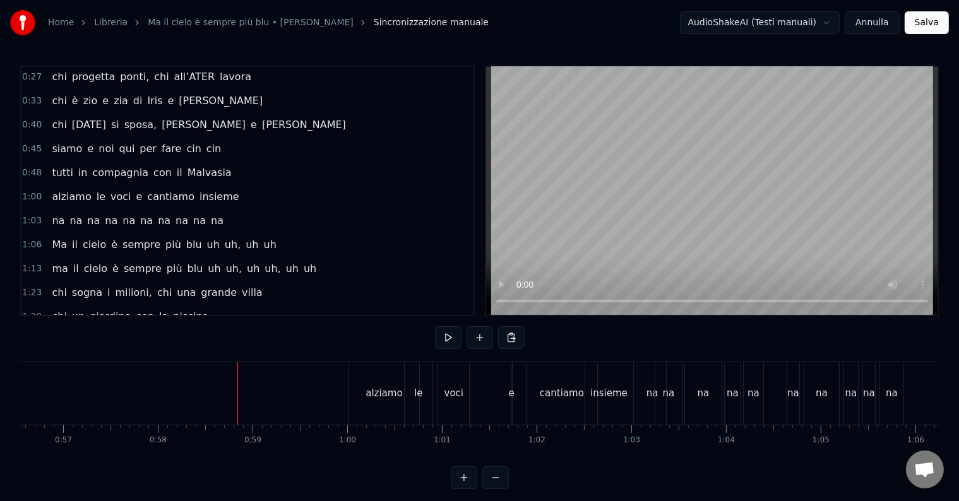
drag, startPoint x: 427, startPoint y: 339, endPoint x: 442, endPoint y: 337, distance: 15.3
click at [428, 341] on div "0:14 Chi vive ad [GEOGRAPHIC_DATA] e sta al primo piano 0:20 chi da San [PERSON…" at bounding box center [479, 278] width 918 height 424
click at [446, 336] on button at bounding box center [448, 337] width 27 height 23
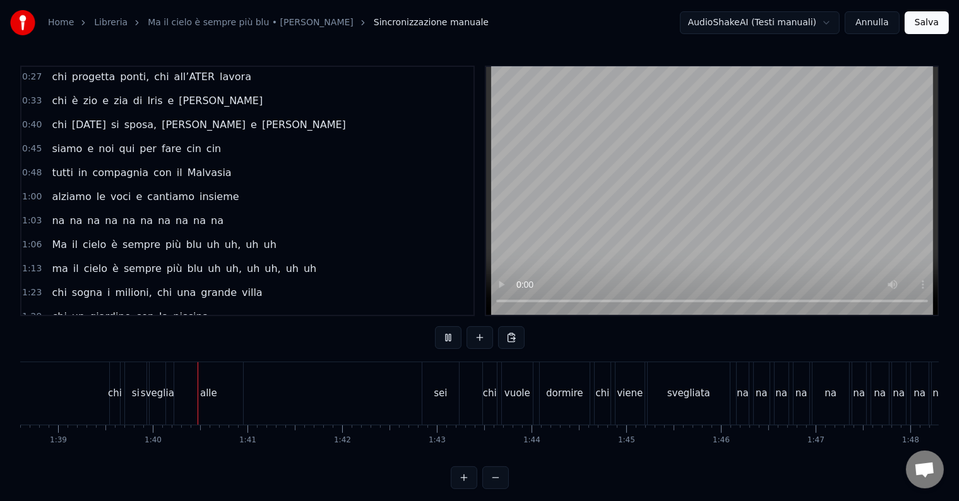
scroll to position [0, 9387]
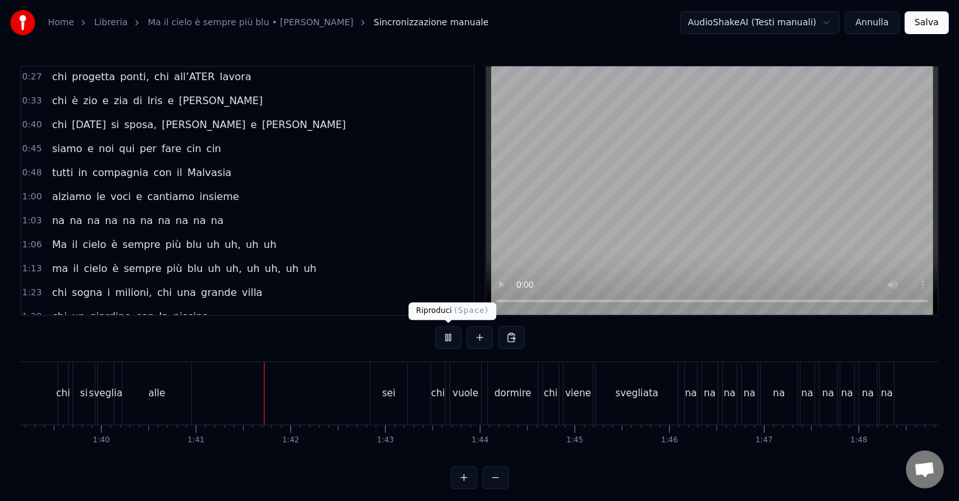
click at [449, 333] on button at bounding box center [448, 337] width 27 height 23
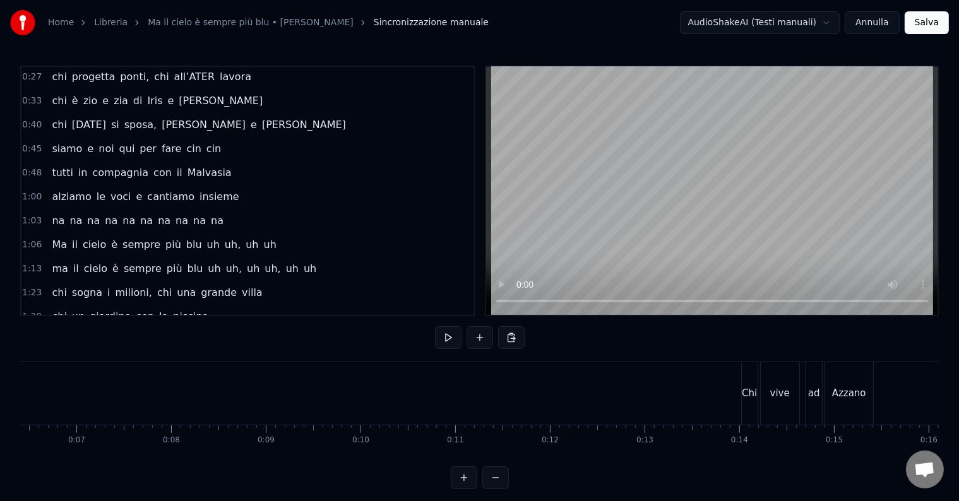
scroll to position [0, 0]
click at [919, 18] on button "Salva" at bounding box center [927, 22] width 44 height 23
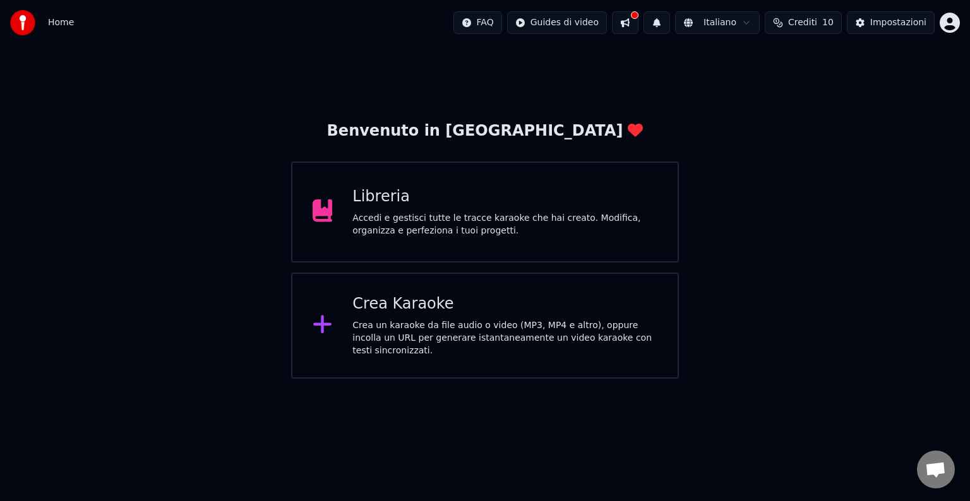
click at [517, 232] on div "Accedi e gestisci tutte le tracce karaoke che hai creato. Modifica, organizza e…" at bounding box center [504, 224] width 305 height 25
